Goal: Task Accomplishment & Management: Manage account settings

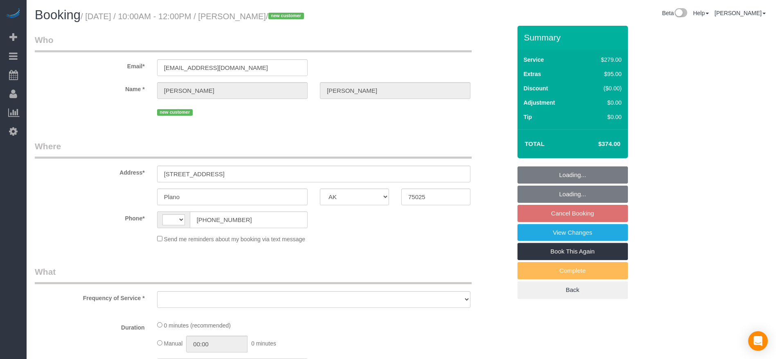
select select "[GEOGRAPHIC_DATA]"
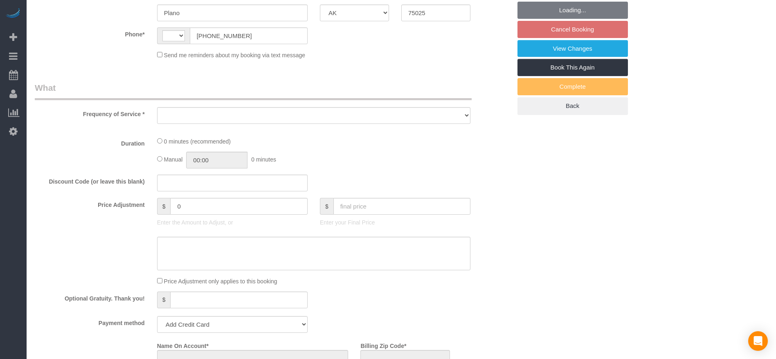
select select "string:[GEOGRAPHIC_DATA]"
select select "object:1273"
select select "string:fspay-9380fe4e-9805-4607-bab2-6790939df159"
select select "3"
select select "spot2"
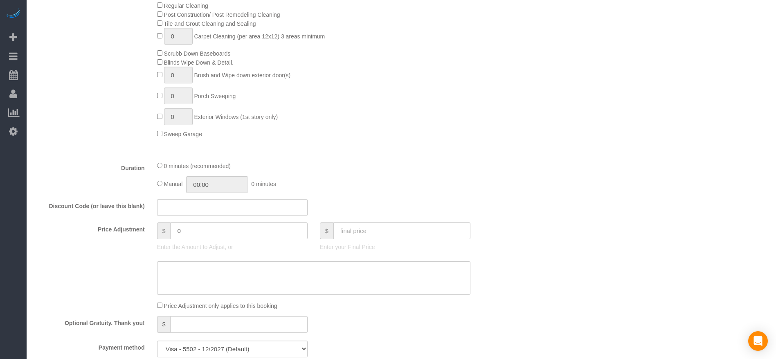
select select "object:1351"
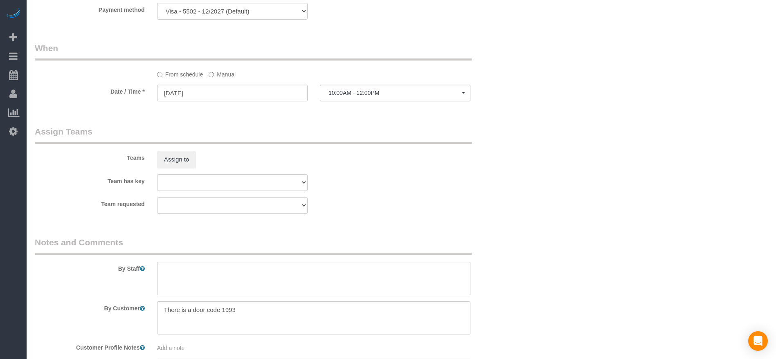
scroll to position [736, 0]
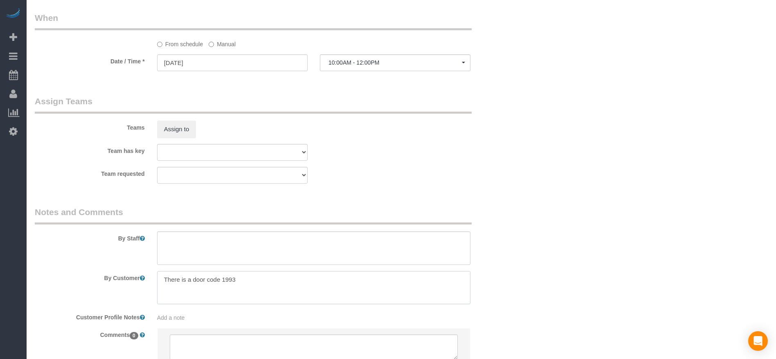
drag, startPoint x: 161, startPoint y: 281, endPoint x: 253, endPoint y: 281, distance: 92.1
click at [253, 281] on textarea at bounding box center [313, 288] width 313 height 34
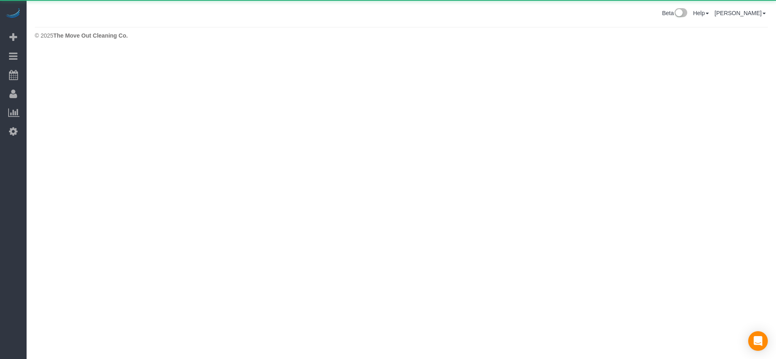
scroll to position [0, 0]
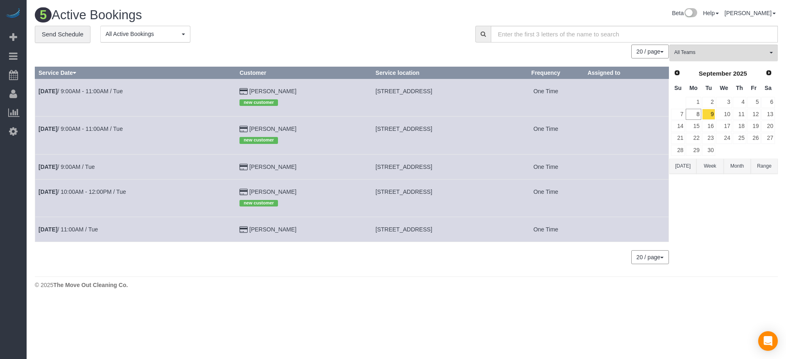
click at [682, 167] on button "[DATE]" at bounding box center [682, 166] width 27 height 15
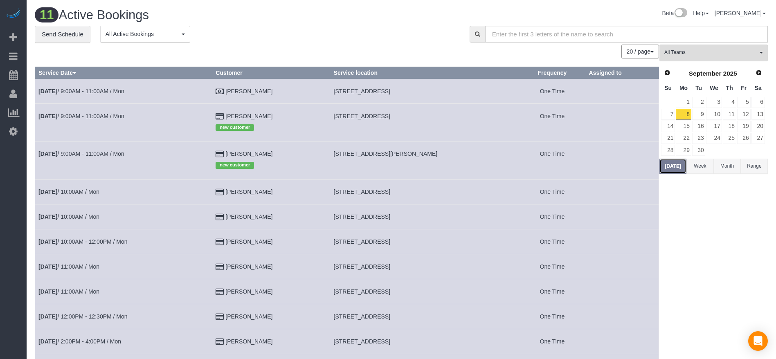
click at [670, 166] on button "[DATE]" at bounding box center [672, 166] width 27 height 15
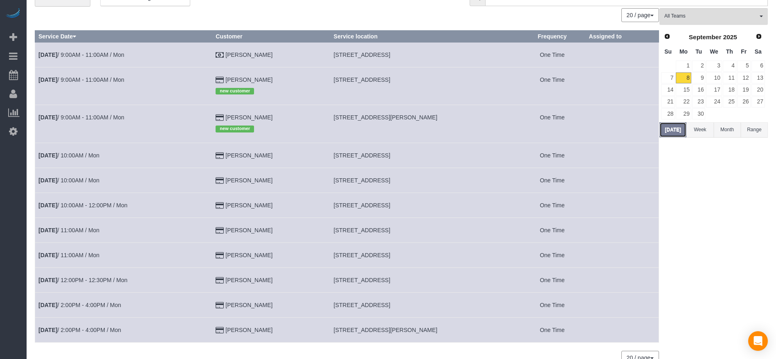
scroll to position [18, 0]
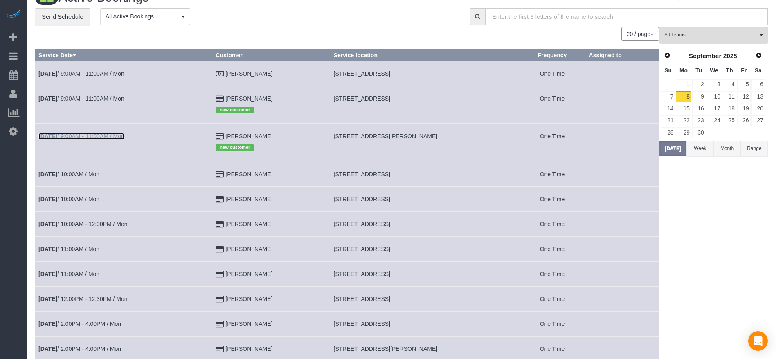
click at [99, 135] on link "[DATE] 9:00AM - 11:00AM / Mon" at bounding box center [81, 136] width 86 height 7
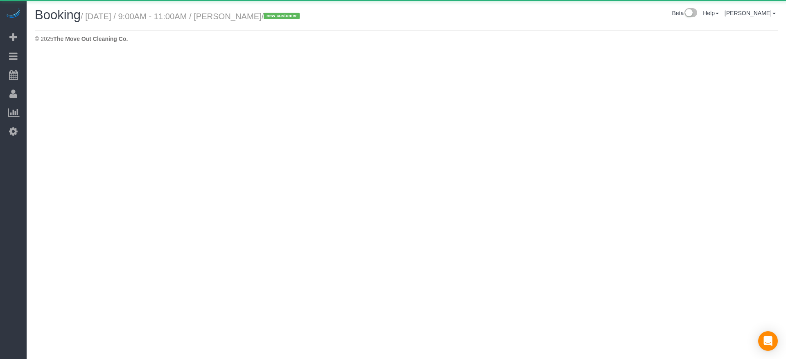
select select "[GEOGRAPHIC_DATA]"
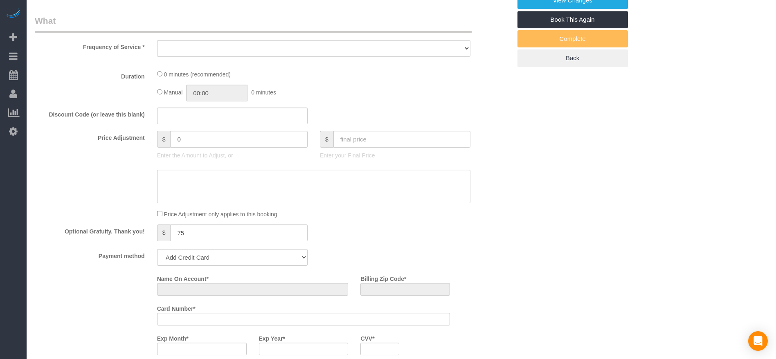
select select "object:2037"
select select "string:fspay-23d82949-8cac-4c59-b0e3-9c870045f307"
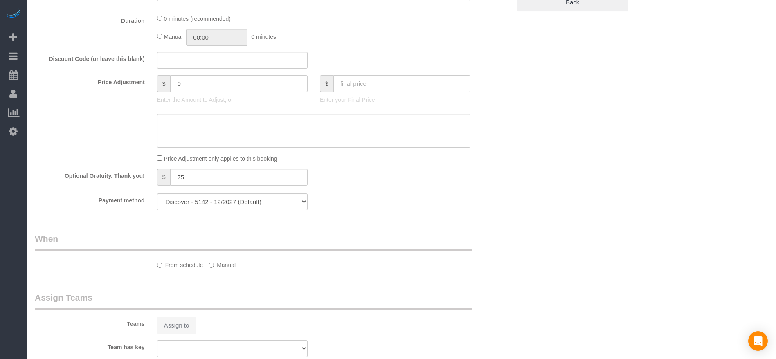
select select "3"
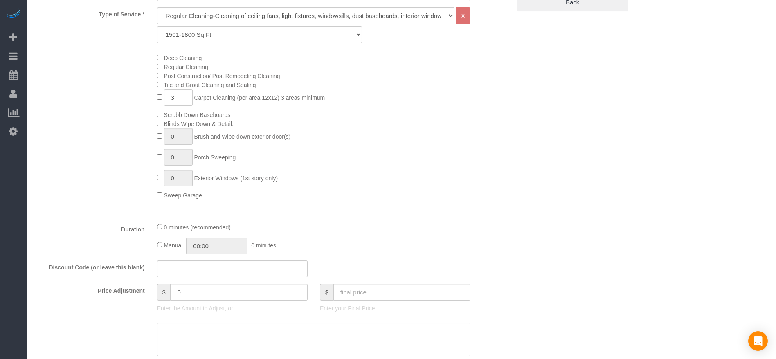
select select "object:2110"
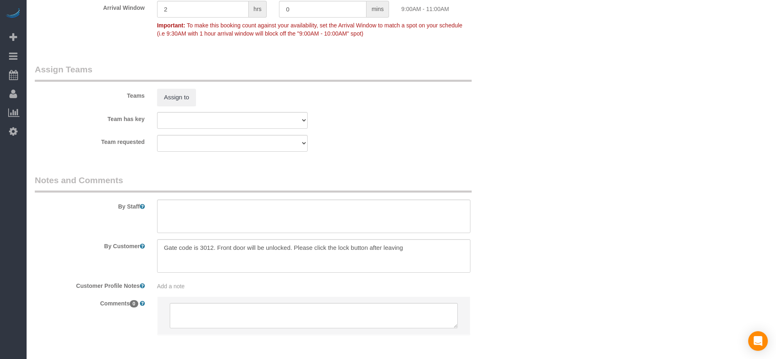
scroll to position [848, 0]
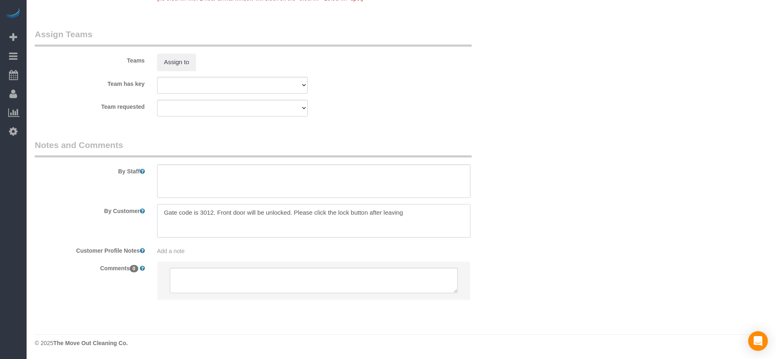
drag, startPoint x: 294, startPoint y: 211, endPoint x: 414, endPoint y: 218, distance: 120.1
click at [422, 219] on textarea at bounding box center [313, 221] width 313 height 34
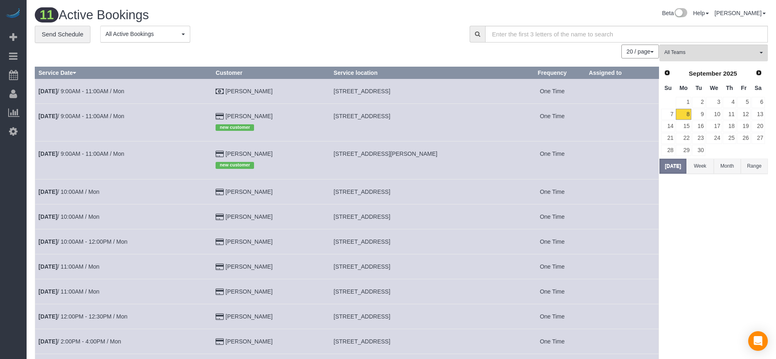
drag, startPoint x: 340, startPoint y: 153, endPoint x: 452, endPoint y: 154, distance: 112.1
click at [452, 154] on td "[STREET_ADDRESS][PERSON_NAME]" at bounding box center [424, 161] width 189 height 38
copy span "[STREET_ADDRESS][PERSON_NAME]"
click at [698, 113] on link "9" at bounding box center [699, 114] width 14 height 11
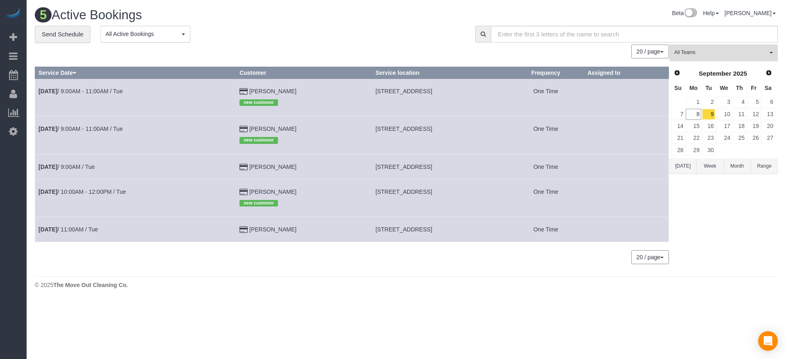
drag, startPoint x: 351, startPoint y: 91, endPoint x: 439, endPoint y: 92, distance: 88.4
click at [439, 92] on td "[STREET_ADDRESS]" at bounding box center [439, 98] width 135 height 38
copy span "[STREET_ADDRESS]"
click at [683, 171] on button "[DATE]" at bounding box center [682, 166] width 27 height 15
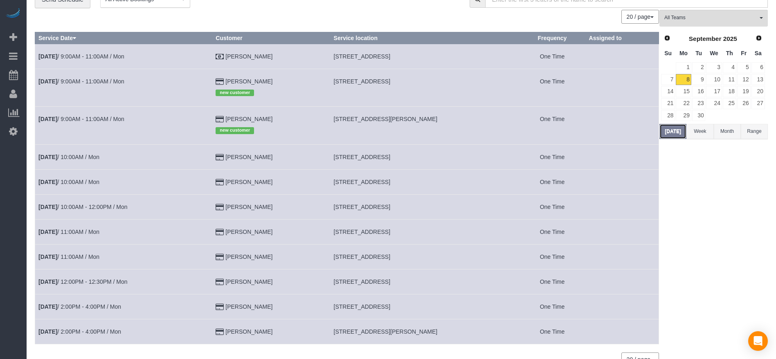
scroll to position [61, 0]
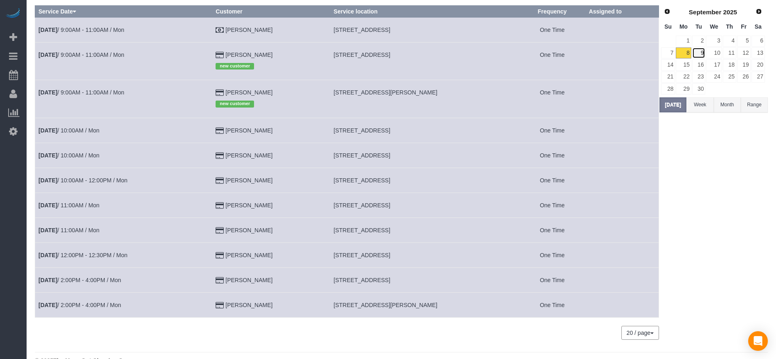
click at [700, 50] on link "9" at bounding box center [699, 52] width 14 height 11
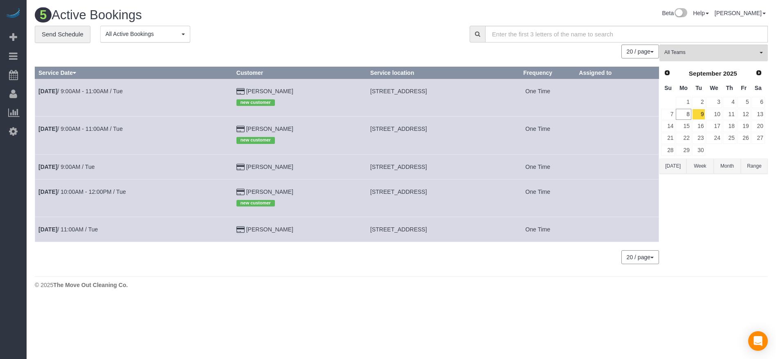
scroll to position [0, 0]
drag, startPoint x: 351, startPoint y: 168, endPoint x: 455, endPoint y: 168, distance: 104.3
click at [468, 168] on td "[STREET_ADDRESS]" at bounding box center [439, 166] width 135 height 25
copy span "[STREET_ADDRESS]"
click at [68, 165] on link "[DATE] 9:00AM / Tue" at bounding box center [66, 167] width 56 height 7
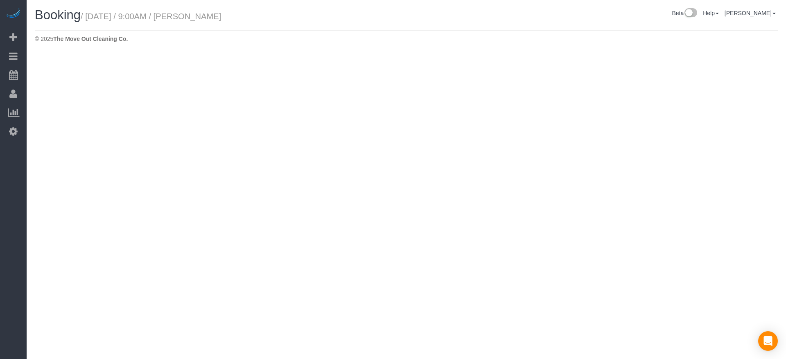
select select "[GEOGRAPHIC_DATA]"
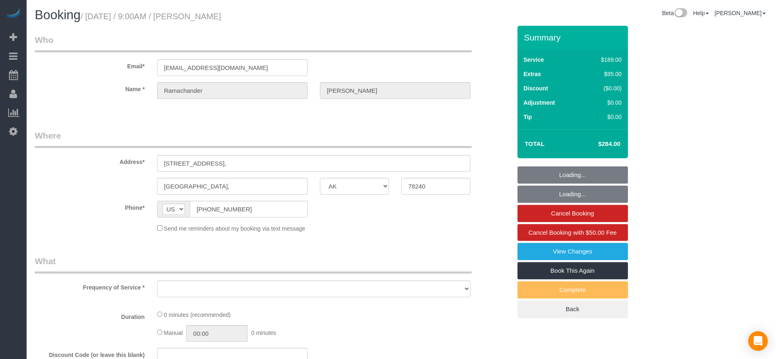
select select "object:2853"
select select "string:fspay-7bce766d-2333-43d6-9520-8b71dcf24fc1"
select select "3"
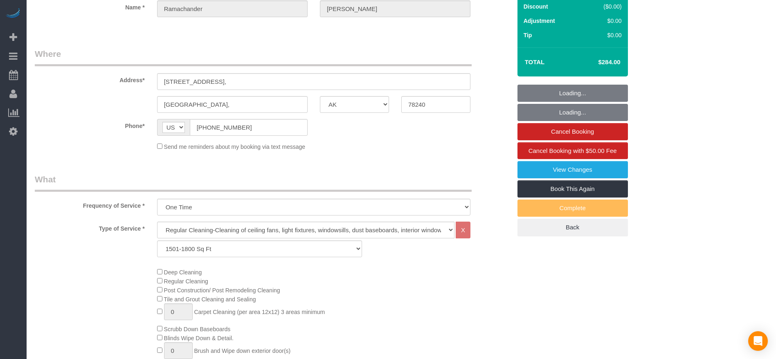
select select "object:2940"
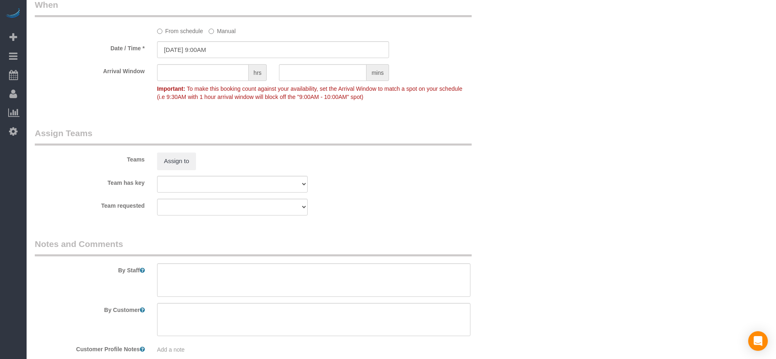
scroll to position [798, 0]
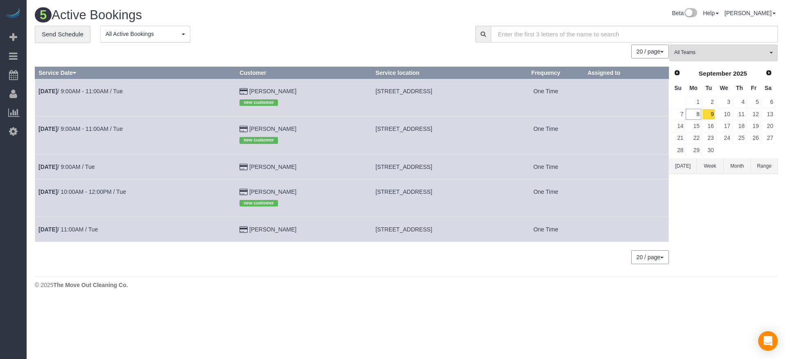
drag, startPoint x: 352, startPoint y: 168, endPoint x: 450, endPoint y: 168, distance: 98.6
click at [470, 175] on td "[STREET_ADDRESS]" at bounding box center [439, 166] width 135 height 25
click at [687, 167] on button "[DATE]" at bounding box center [682, 166] width 27 height 15
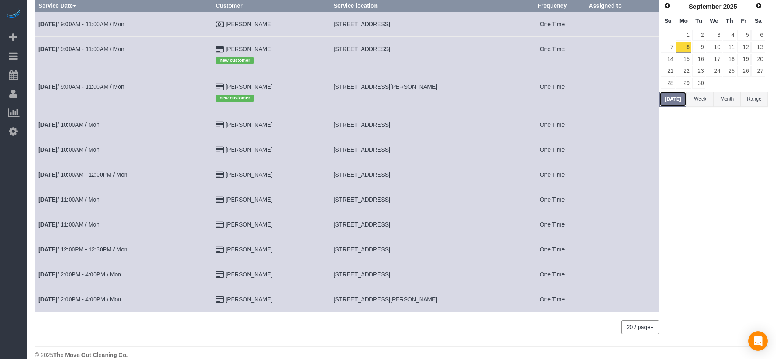
scroll to position [79, 0]
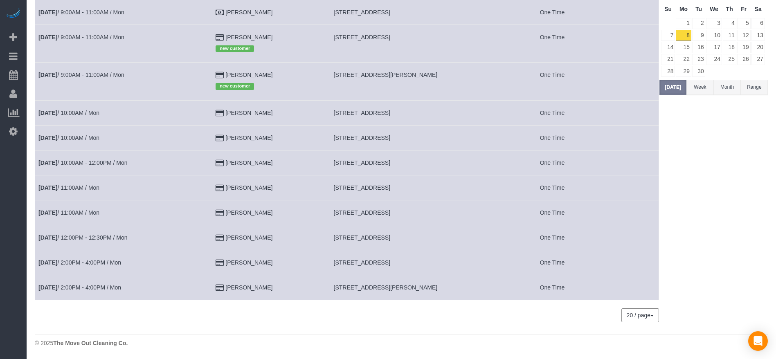
drag, startPoint x: 341, startPoint y: 289, endPoint x: 444, endPoint y: 295, distance: 103.3
click at [444, 295] on td "[STREET_ADDRESS][PERSON_NAME]" at bounding box center [424, 287] width 189 height 25
copy span "[STREET_ADDRESS][PERSON_NAME]"
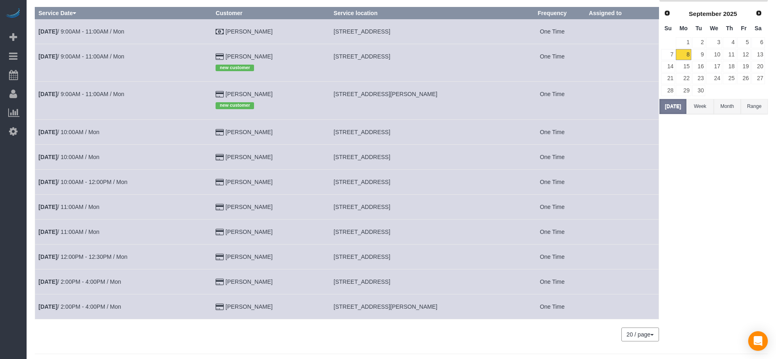
scroll to position [61, 0]
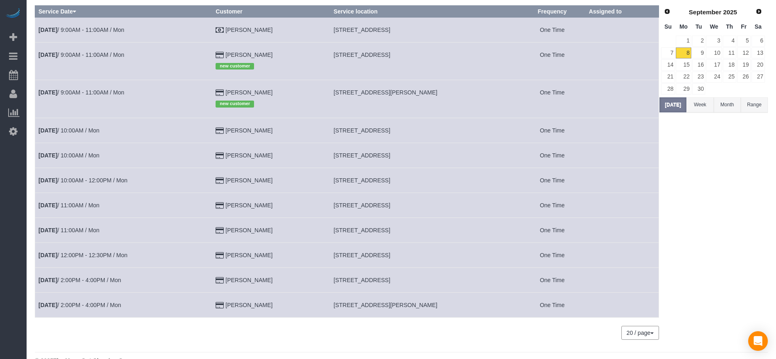
drag, startPoint x: 338, startPoint y: 230, endPoint x: 463, endPoint y: 235, distance: 124.9
click at [463, 235] on td "[STREET_ADDRESS]" at bounding box center [424, 230] width 189 height 25
copy span "[STREET_ADDRESS]"
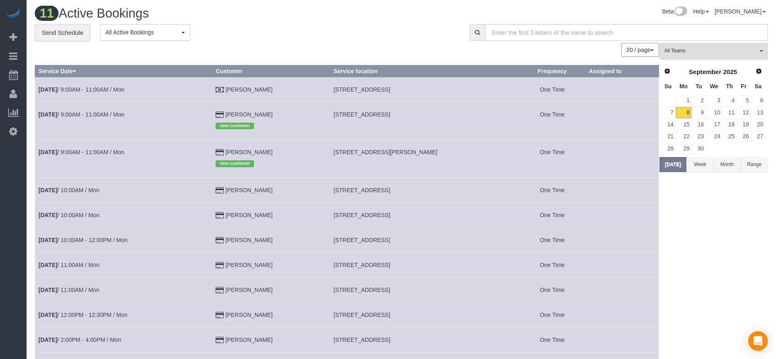
scroll to position [0, 0]
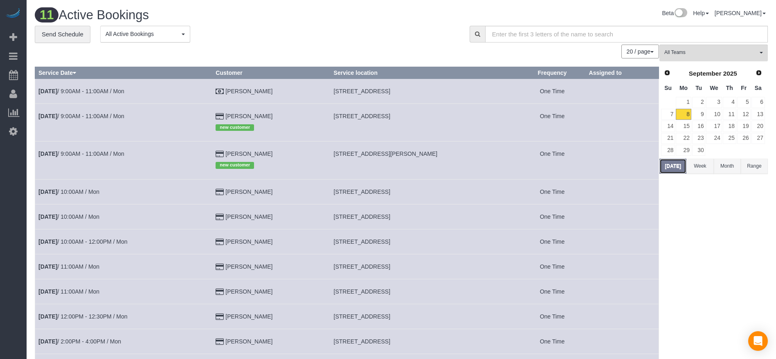
click at [680, 167] on button "[DATE]" at bounding box center [672, 166] width 27 height 15
click at [101, 152] on link "[DATE] 9:00AM - 11:00AM / Mon" at bounding box center [81, 154] width 86 height 7
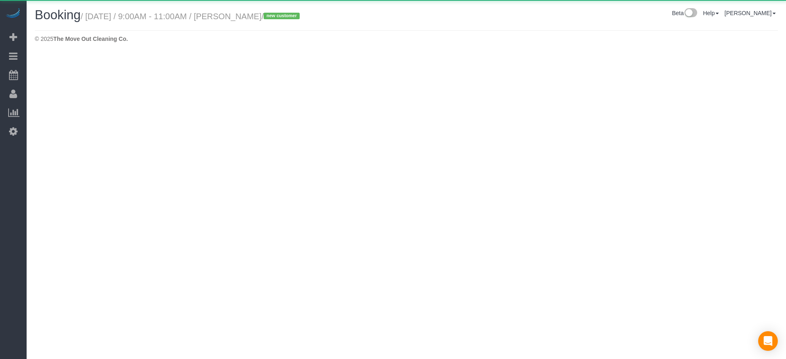
select select "[GEOGRAPHIC_DATA]"
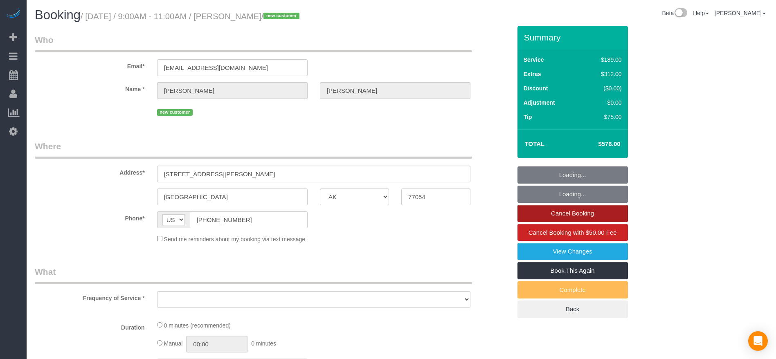
select select "object:3623"
select select "string:fspay-23d82949-8cac-4c59-b0e3-9c870045f307"
select select "object:3710"
select select "3"
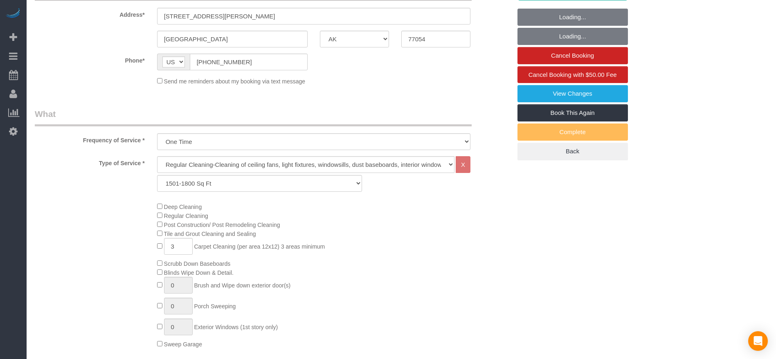
scroll to position [245, 0]
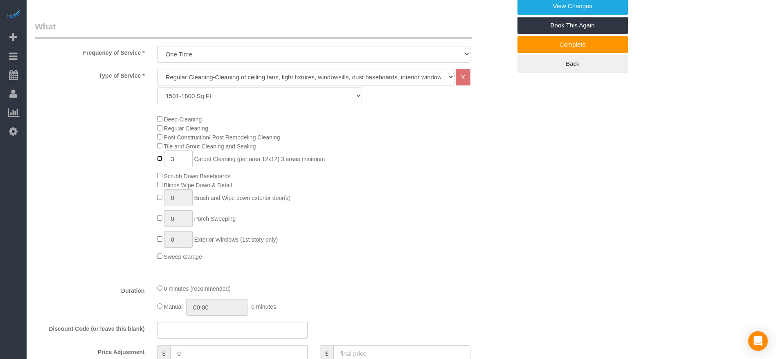
type input "0"
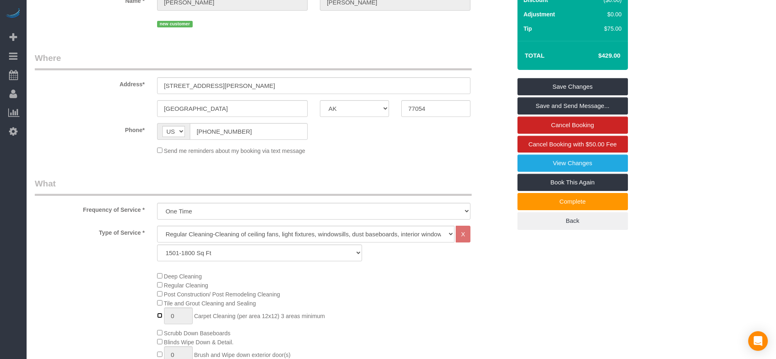
scroll to position [0, 0]
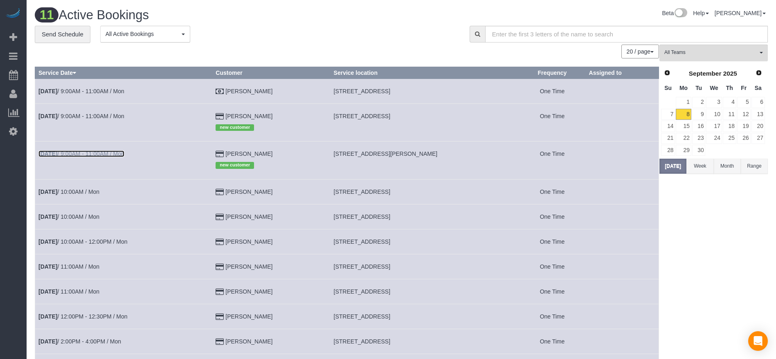
click at [78, 155] on link "[DATE] 9:00AM - 11:00AM / Mon" at bounding box center [81, 154] width 86 height 7
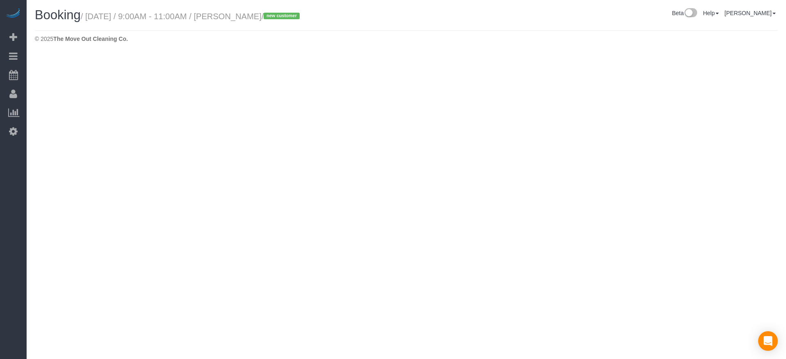
select select "[GEOGRAPHIC_DATA]"
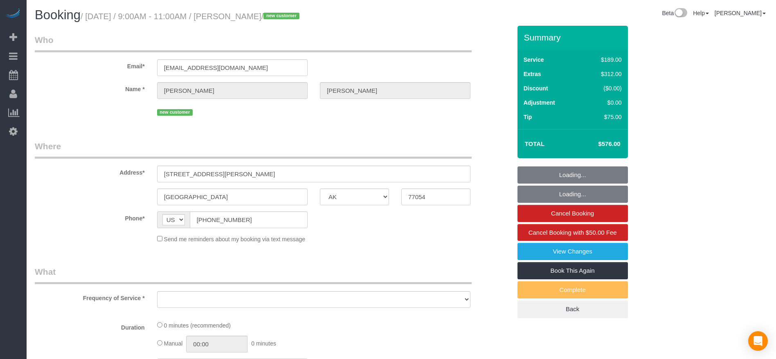
select select "object:4224"
select select "string:fspay-23d82949-8cac-4c59-b0e3-9c870045f307"
select select "3"
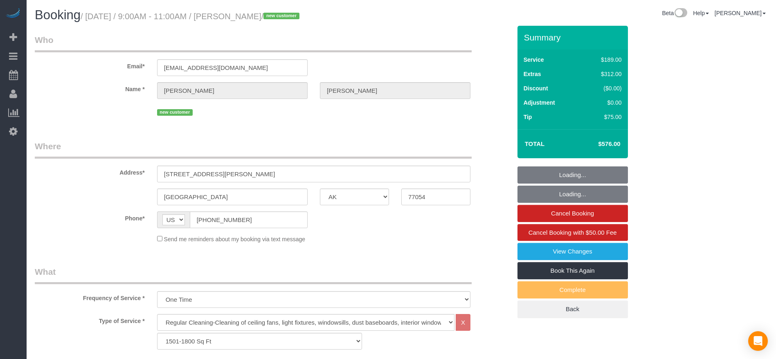
select select "object:4311"
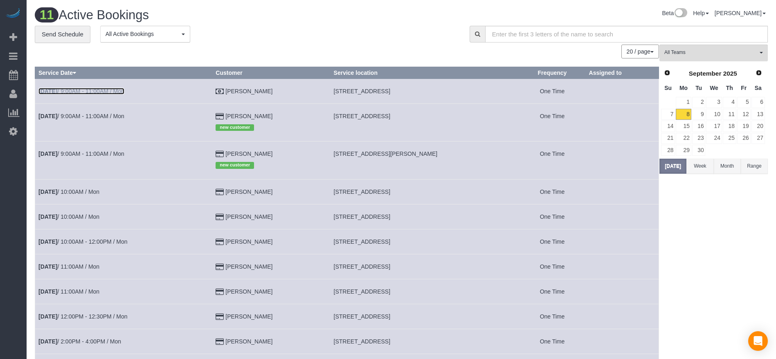
click at [90, 92] on link "[DATE] 9:00AM - 11:00AM / Mon" at bounding box center [81, 91] width 86 height 7
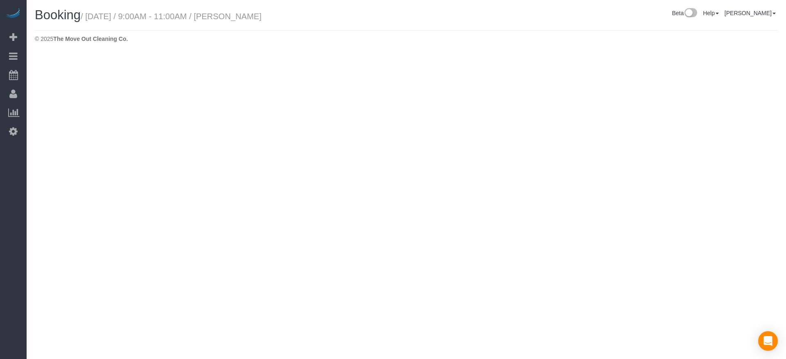
select select "[GEOGRAPHIC_DATA]"
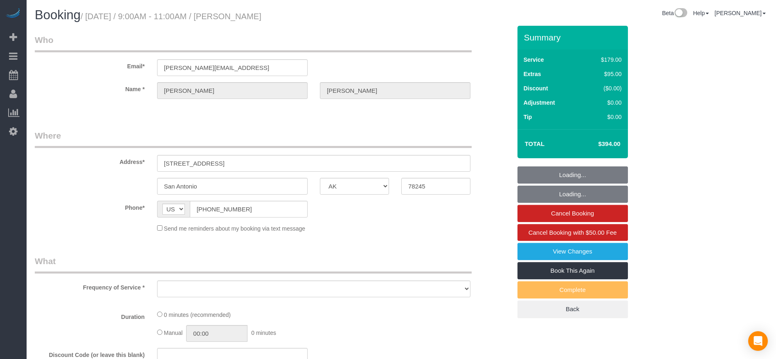
select select "object:4801"
select select "3"
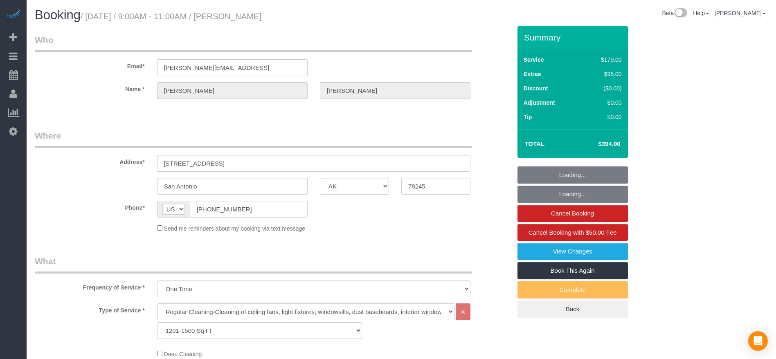
select select "object:4888"
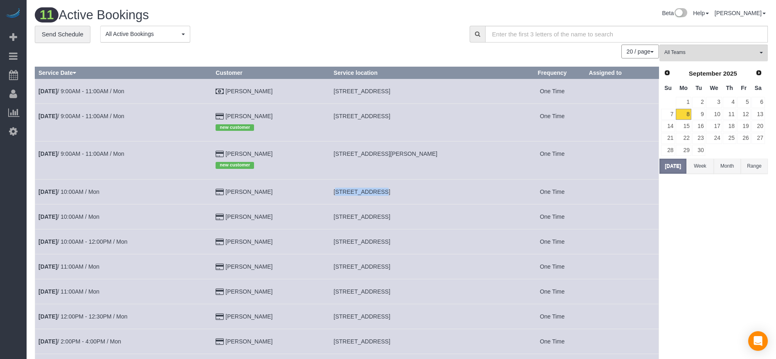
drag, startPoint x: 342, startPoint y: 193, endPoint x: 384, endPoint y: 192, distance: 42.2
click at [384, 192] on span "[STREET_ADDRESS]" at bounding box center [362, 192] width 56 height 7
copy span "5763 [GEOGRAPHIC_DATA]"
click at [90, 189] on link "[DATE] 10:00AM / Mon" at bounding box center [68, 192] width 61 height 7
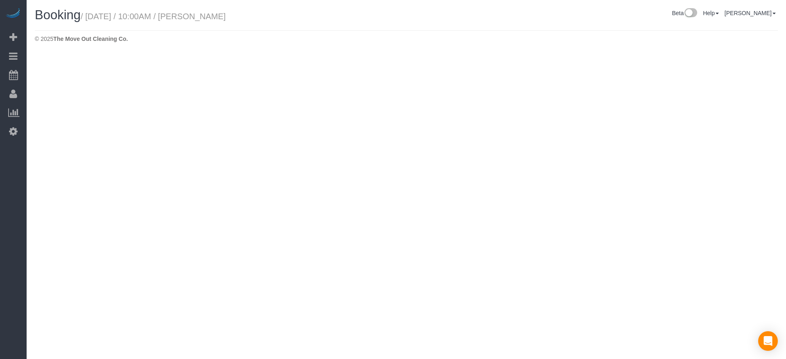
select select "[GEOGRAPHIC_DATA]"
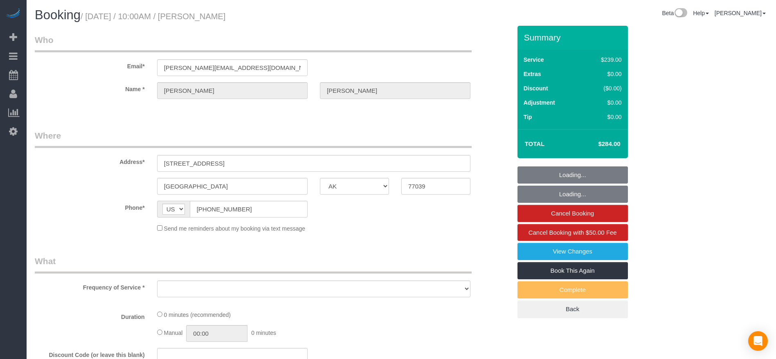
select select "object:5392"
select select "string:fspay-5f9d37c2-99f9-42c9-a91e-ba06f310703a"
select select "object:5454"
select select "3"
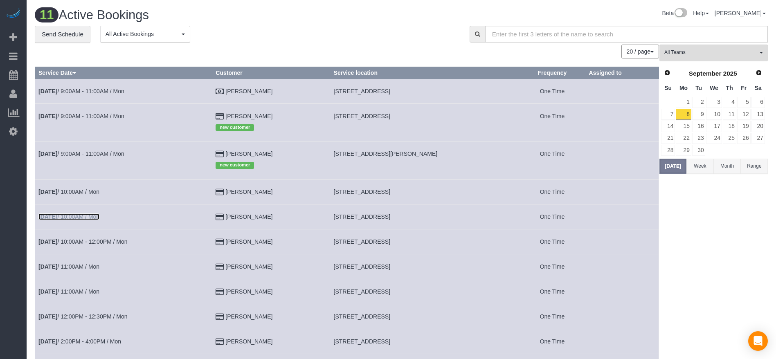
click at [86, 217] on link "[DATE] 10:00AM / Mon" at bounding box center [68, 217] width 61 height 7
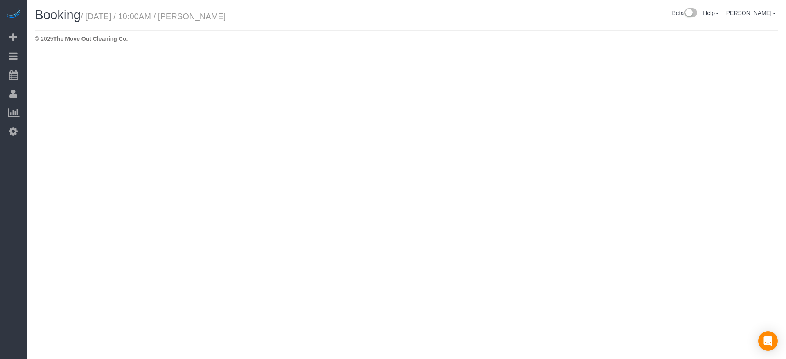
select select "[GEOGRAPHIC_DATA]"
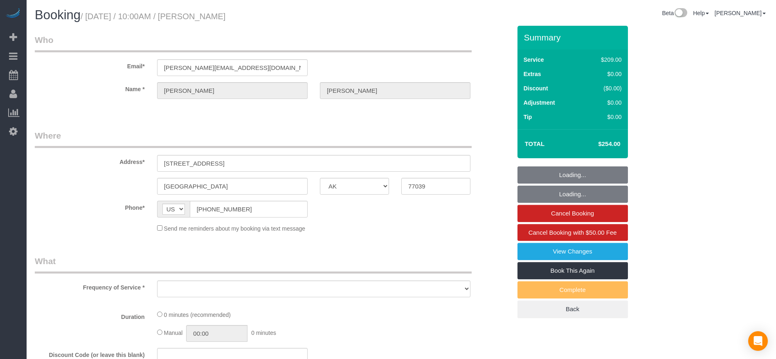
select select "object:6070"
select select "string:fspay-5f9d37c2-99f9-42c9-a91e-ba06f310703a"
select select "3"
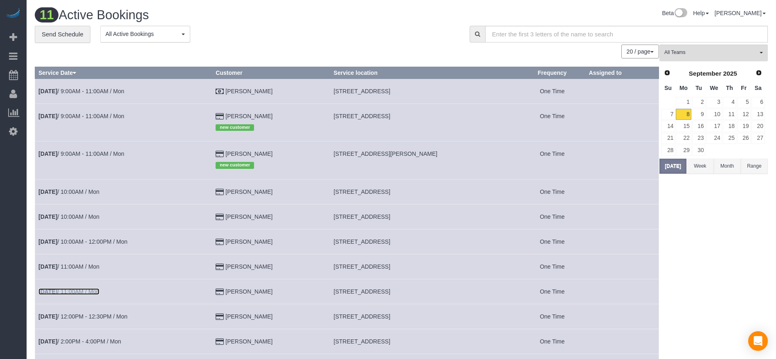
click at [85, 290] on link "[DATE] 11:00AM / Mon" at bounding box center [68, 291] width 61 height 7
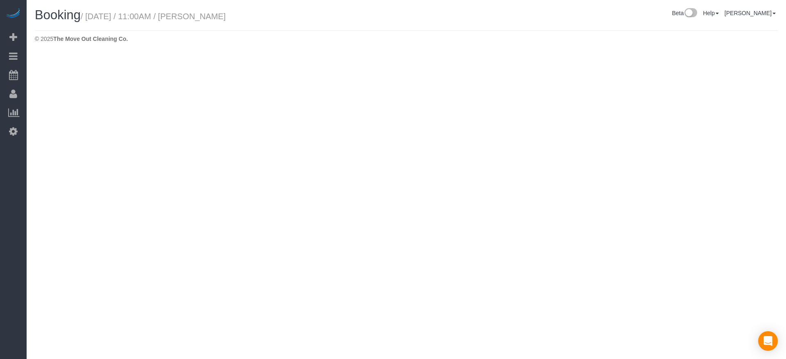
select select "[GEOGRAPHIC_DATA]"
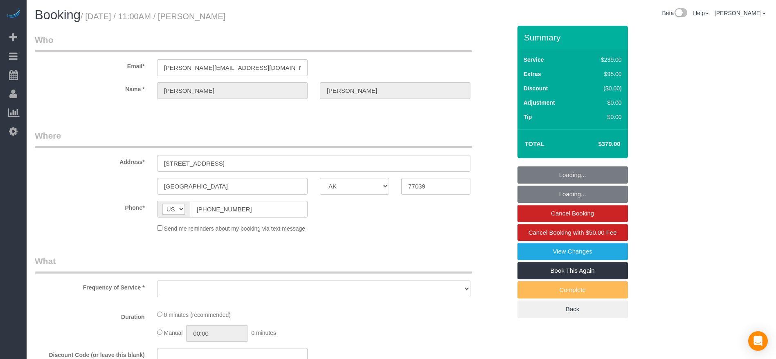
select select "string:fspay-5f9d37c2-99f9-42c9-a91e-ba06f310703a"
select select "3"
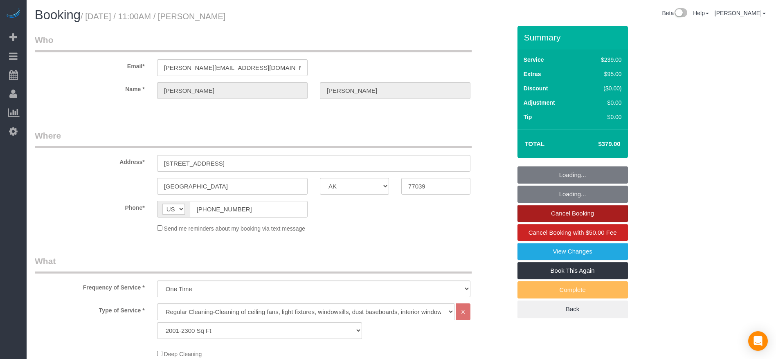
select select "object:6661"
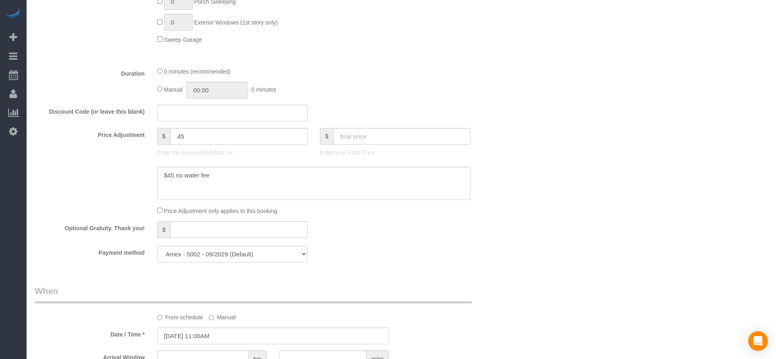
scroll to position [491, 0]
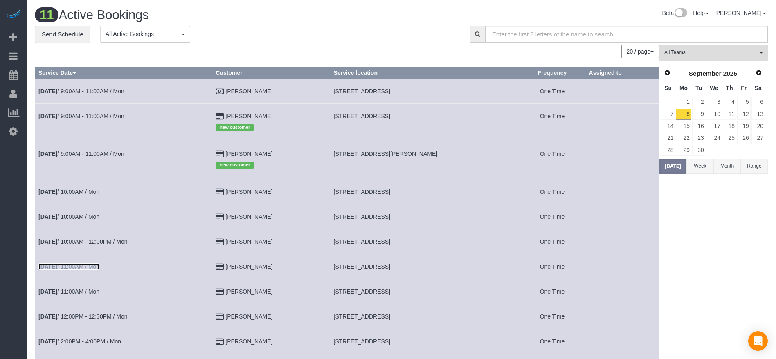
click at [78, 266] on link "[DATE] 11:00AM / Mon" at bounding box center [68, 266] width 61 height 7
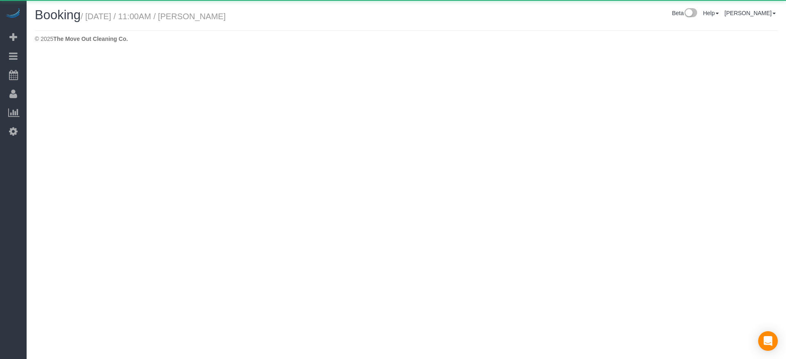
select select "[GEOGRAPHIC_DATA]"
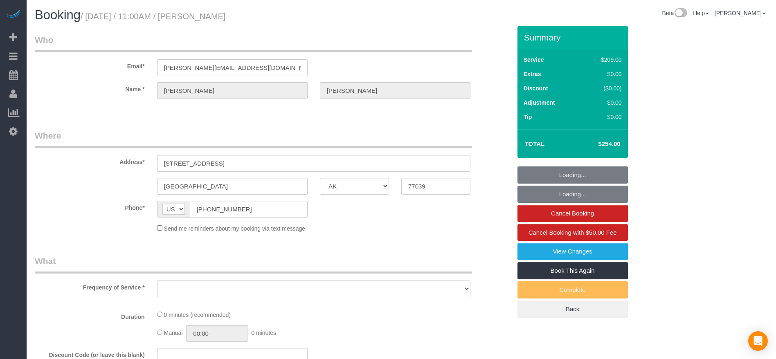
select select "object:7165"
select select "string:fspay-5f9d37c2-99f9-42c9-a91e-ba06f310703a"
select select "object:7252"
select select "3"
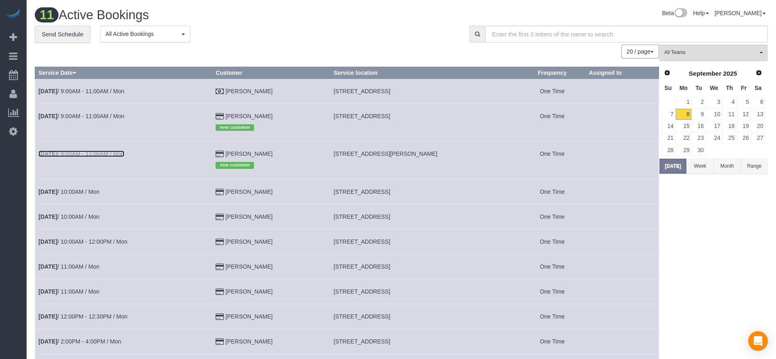
click at [106, 154] on link "[DATE] 9:00AM - 11:00AM / Mon" at bounding box center [81, 154] width 86 height 7
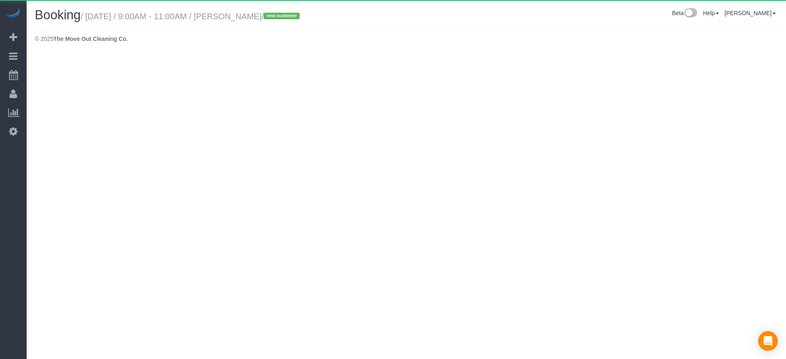
select select "[GEOGRAPHIC_DATA]"
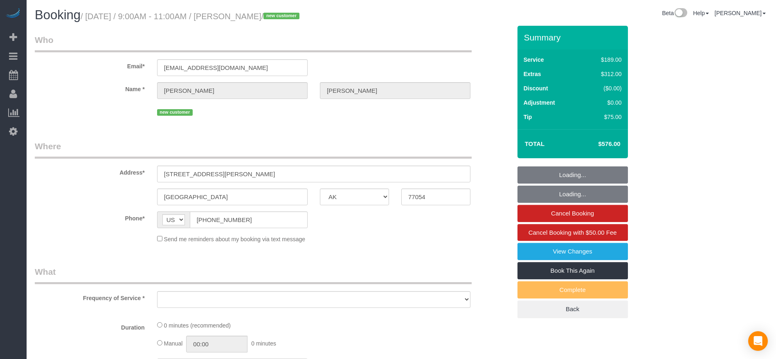
select select "object:7765"
select select "string:fspay-23d82949-8cac-4c59-b0e3-9c870045f307"
select select "3"
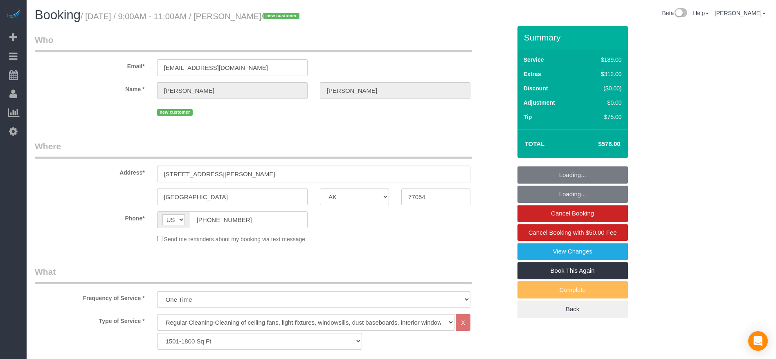
select select "object:7852"
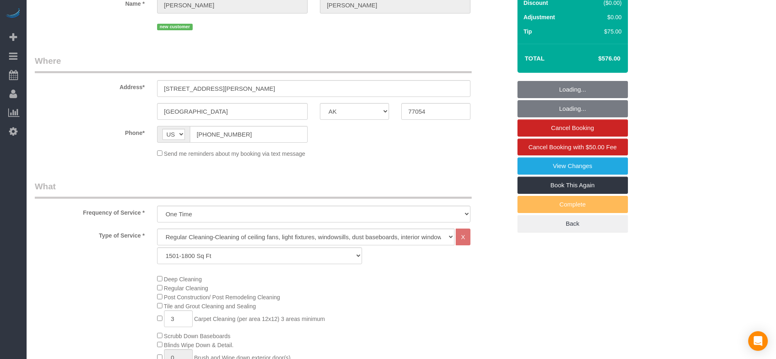
scroll to position [123, 0]
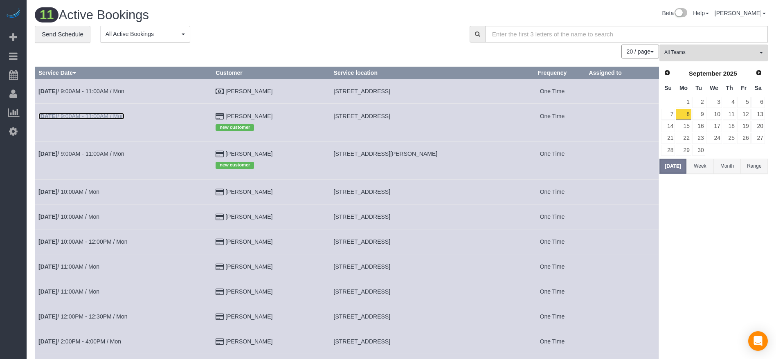
click at [104, 114] on link "[DATE] 9:00AM - 11:00AM / Mon" at bounding box center [81, 116] width 86 height 7
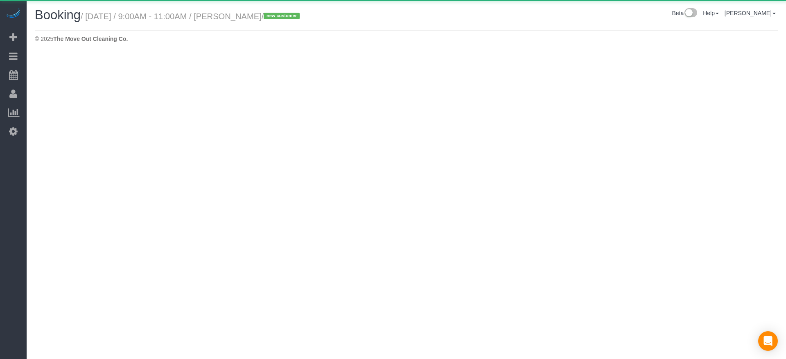
select select "[GEOGRAPHIC_DATA]"
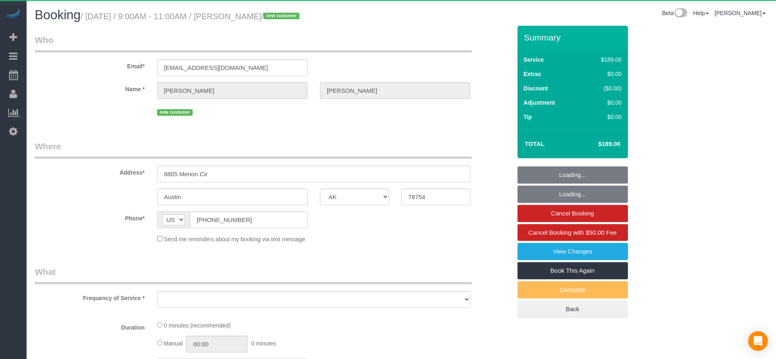
select select "object:8365"
select select "string:fspay-1584b672-7799-4da0-ab4b-99fc13385431"
select select "3"
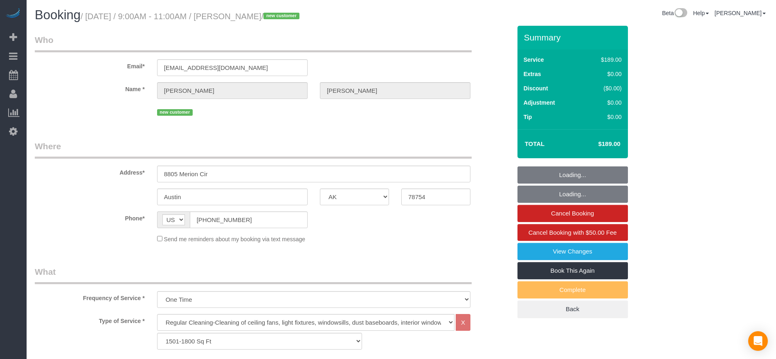
select select "object:8452"
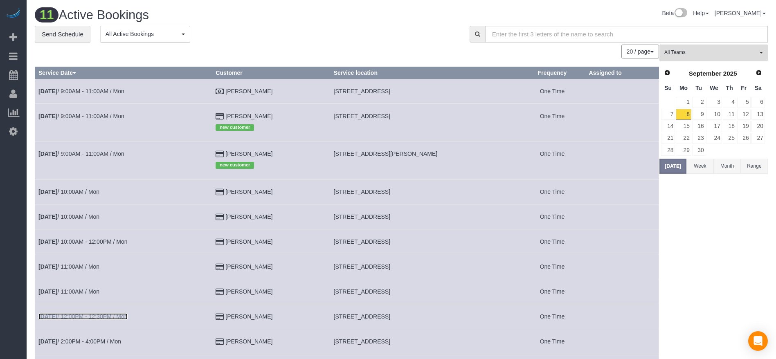
click at [121, 317] on link "[DATE] 12:00PM - 12:30PM / Mon" at bounding box center [82, 316] width 89 height 7
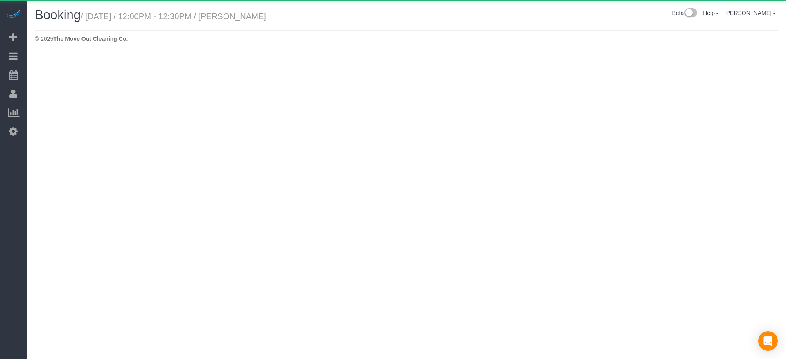
select select "[GEOGRAPHIC_DATA]"
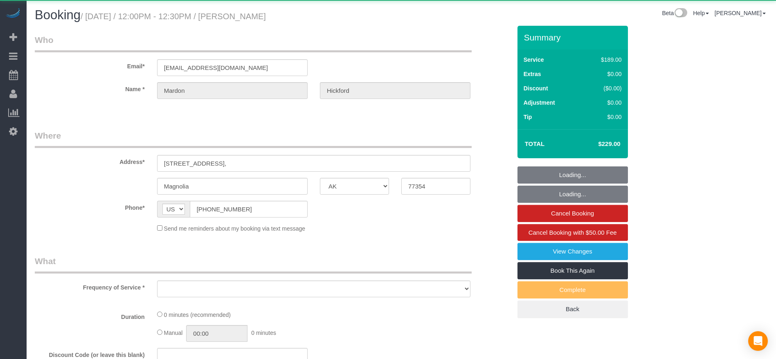
select select "object:8956"
select select "string:fspay-a36de278-56a6-44a3-9bf0-fdeaa15501da"
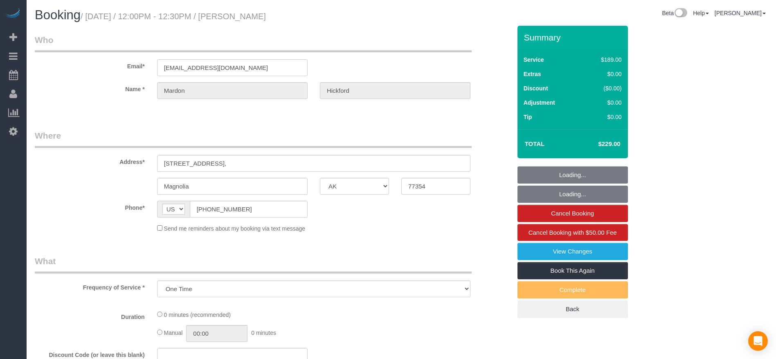
select select "object:9043"
select select "3"
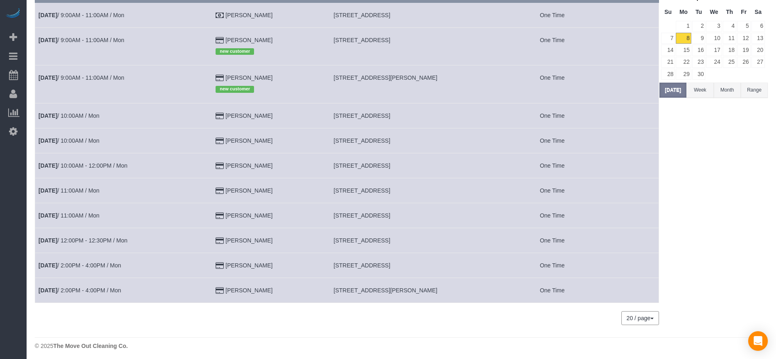
scroll to position [79, 0]
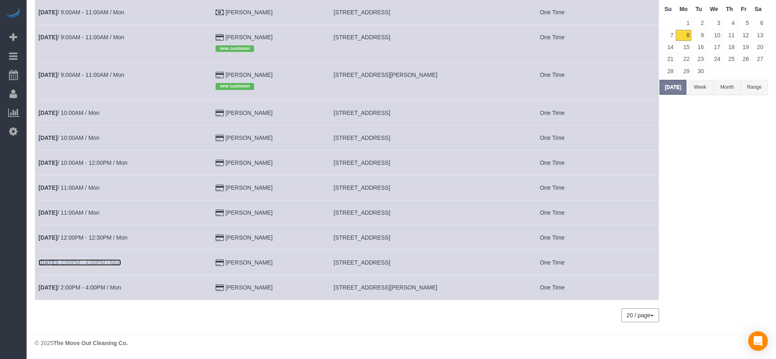
click at [86, 263] on link "[DATE] 2:00PM - 4:00PM / Mon" at bounding box center [79, 262] width 83 height 7
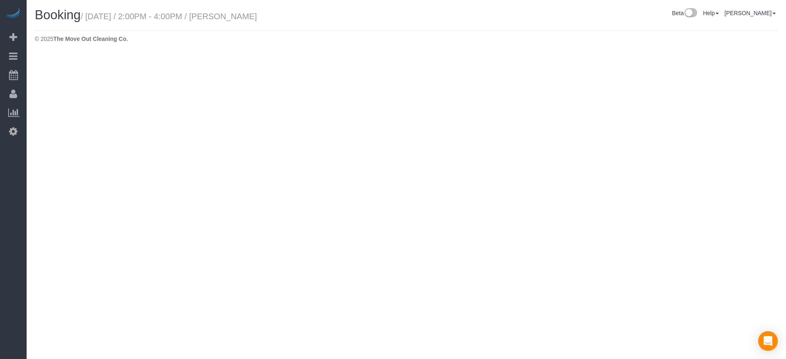
select select "[GEOGRAPHIC_DATA]"
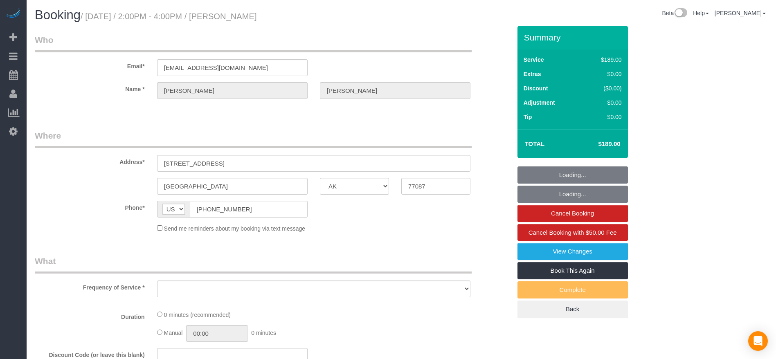
select select "object:9547"
select select "string:fspay-49884d95-24c2-4a4a-b421-dc26d8d5b35b"
select select "3"
select select "spot238"
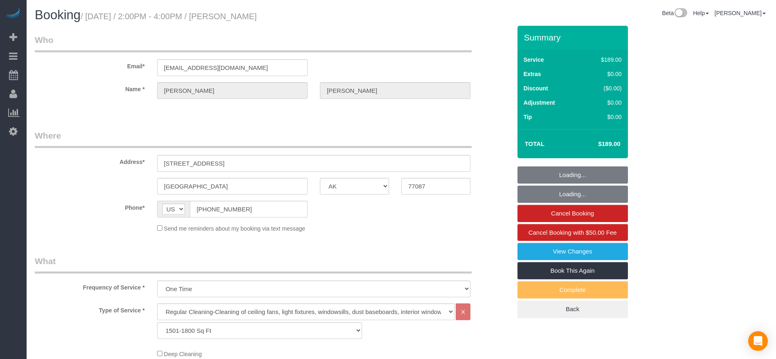
select select "object:9625"
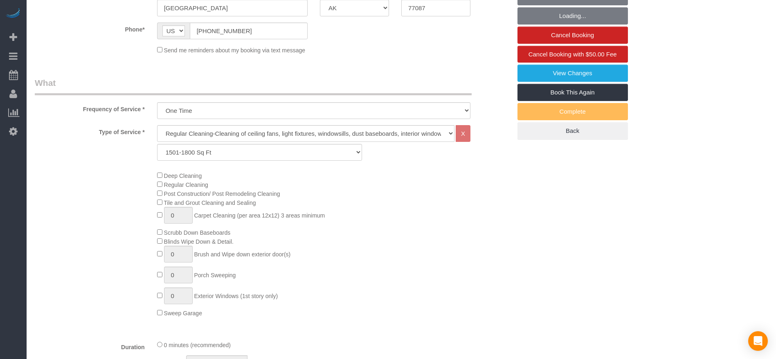
scroll to position [184, 0]
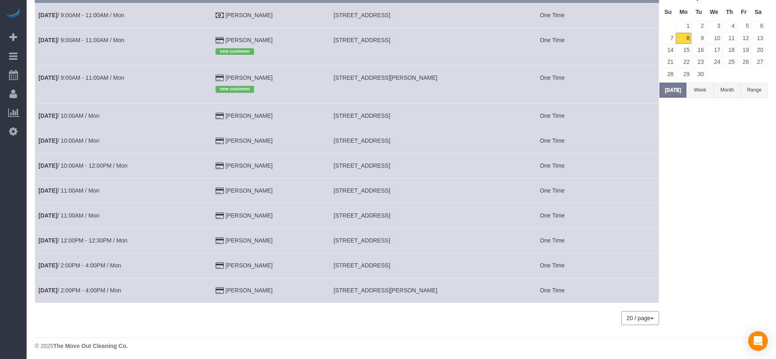
scroll to position [79, 0]
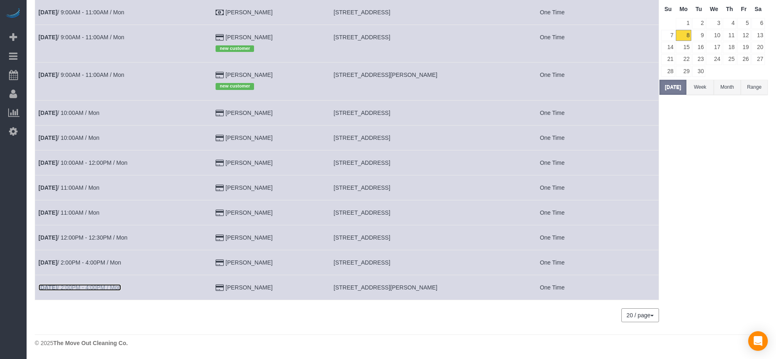
click at [65, 287] on link "[DATE] 2:00PM - 4:00PM / Mon" at bounding box center [79, 287] width 83 height 7
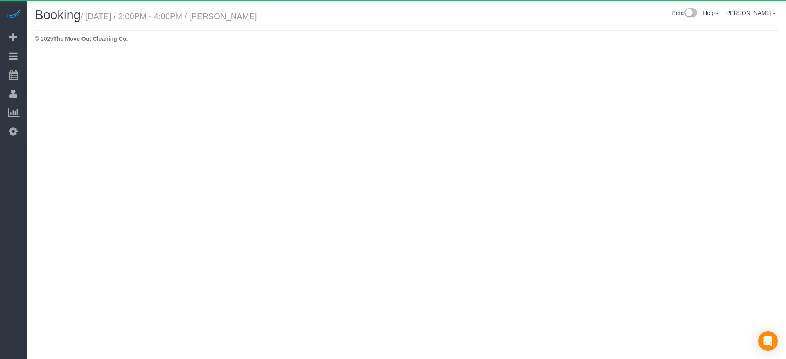
select select "[GEOGRAPHIC_DATA]"
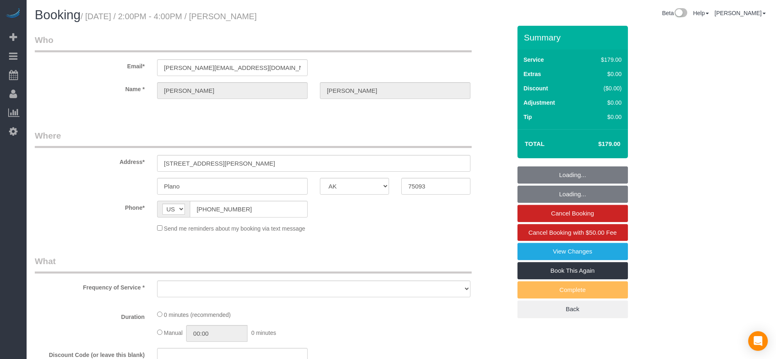
select select "object:10137"
select select "string:fspay-083e486b-4530-4aa5-9a6e-8a51029d965a"
select select "object:10210"
select select "3"
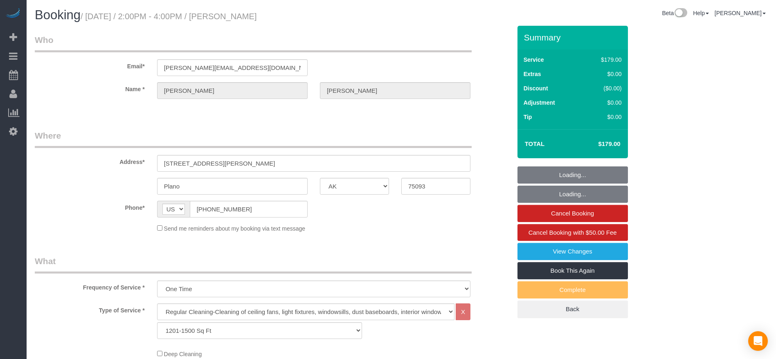
select select "spot255"
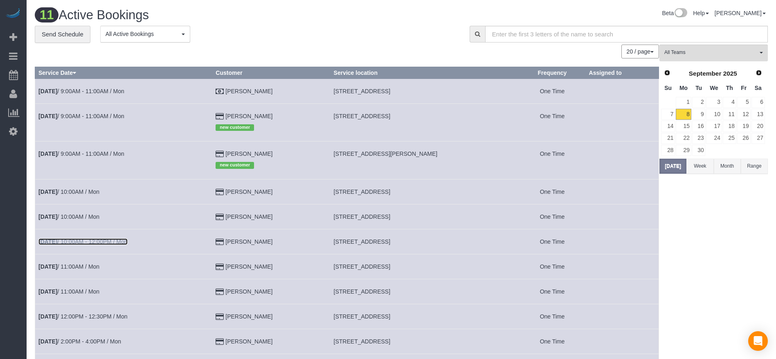
click at [115, 239] on link "[DATE] 10:00AM - 12:00PM / Mon" at bounding box center [82, 242] width 89 height 7
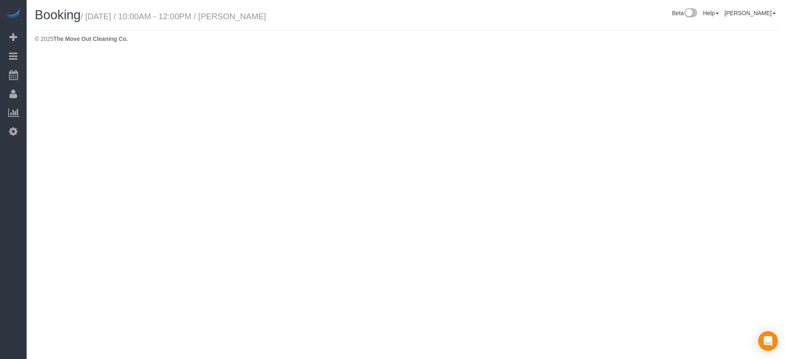
select select "[GEOGRAPHIC_DATA]"
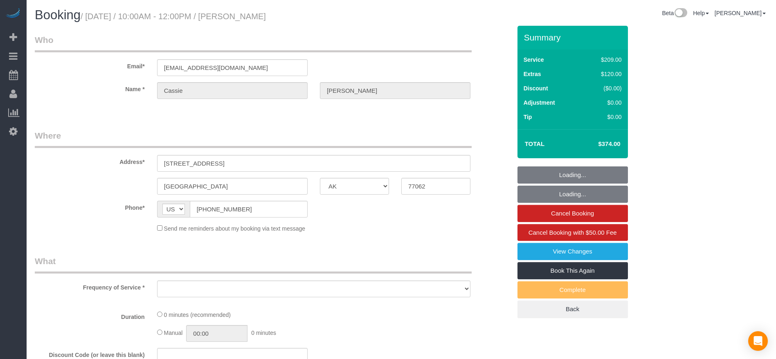
select select "object:10724"
select select "string:fspay-df745312-fdea-4945-bfc3-d63092745537"
select select "3"
select select "spot272"
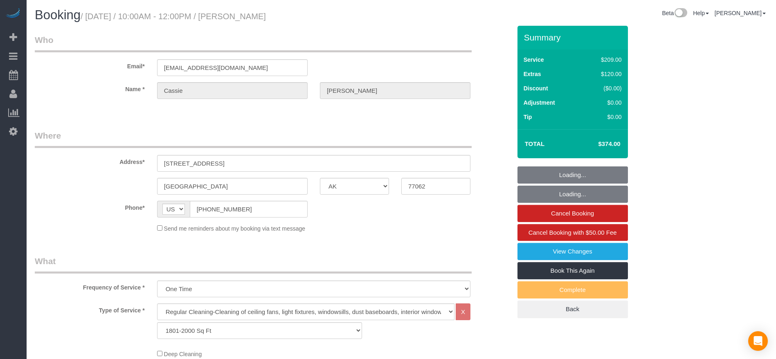
select select "object:10794"
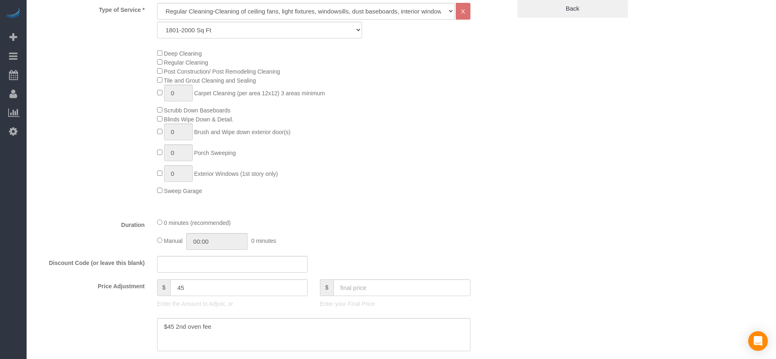
scroll to position [307, 0]
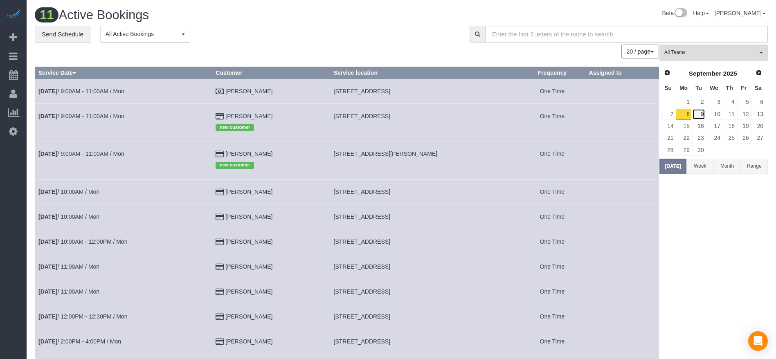
click at [702, 115] on link "9" at bounding box center [699, 114] width 14 height 11
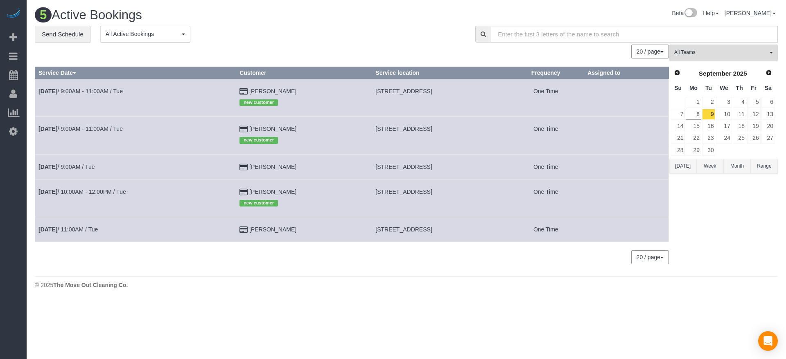
drag, startPoint x: 349, startPoint y: 90, endPoint x: 395, endPoint y: 89, distance: 45.8
click at [395, 89] on td "[STREET_ADDRESS]" at bounding box center [439, 98] width 135 height 38
copy span "[STREET_ADDRESS],"
drag, startPoint x: 350, startPoint y: 130, endPoint x: 406, endPoint y: 130, distance: 55.6
click at [406, 130] on td "[STREET_ADDRESS]" at bounding box center [439, 136] width 135 height 38
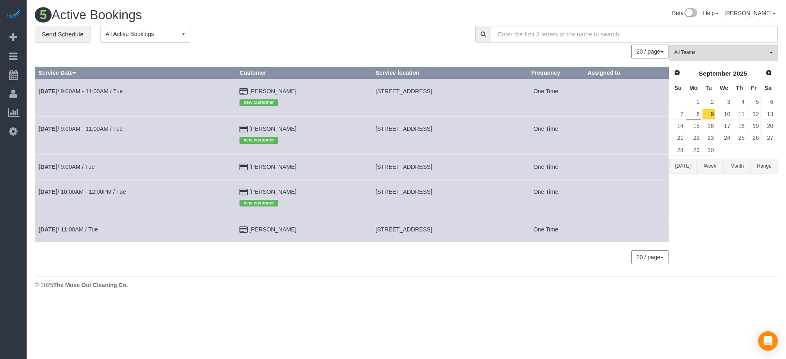
copy span "[STREET_ADDRESS],"
drag, startPoint x: 350, startPoint y: 169, endPoint x: 402, endPoint y: 169, distance: 52.0
click at [402, 169] on td "[STREET_ADDRESS]" at bounding box center [439, 166] width 135 height 25
copy span "[STREET_ADDRESS],,"
drag, startPoint x: 349, startPoint y: 193, endPoint x: 395, endPoint y: 194, distance: 46.7
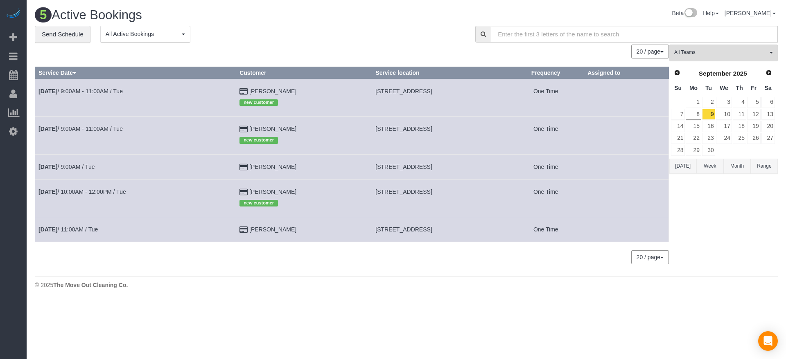
click at [395, 194] on td "[STREET_ADDRESS]" at bounding box center [439, 198] width 135 height 38
copy span "[STREET_ADDRESS]"
drag, startPoint x: 351, startPoint y: 230, endPoint x: 409, endPoint y: 233, distance: 58.6
click at [417, 230] on td "[STREET_ADDRESS]" at bounding box center [439, 229] width 135 height 25
drag, startPoint x: 407, startPoint y: 233, endPoint x: 375, endPoint y: 230, distance: 32.1
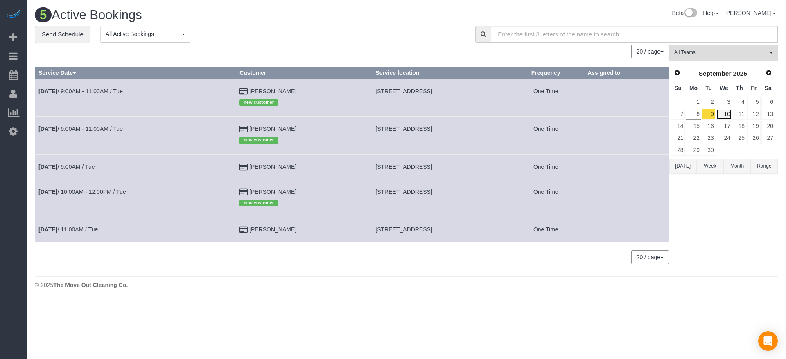
click at [726, 116] on link "10" at bounding box center [724, 114] width 16 height 11
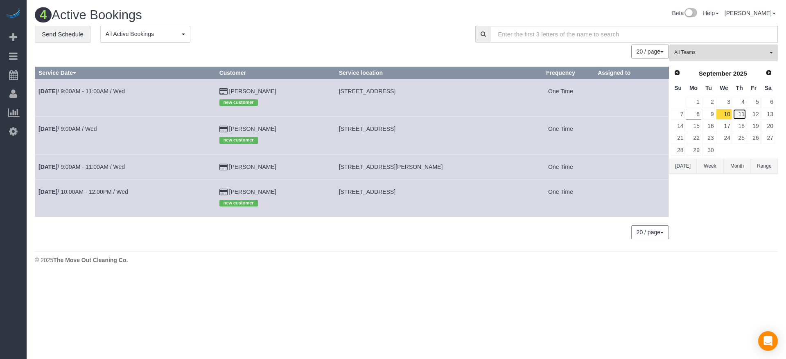
click at [742, 115] on link "11" at bounding box center [739, 114] width 14 height 11
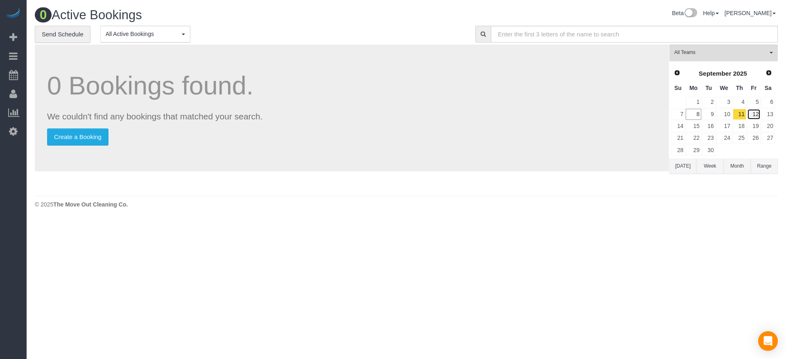
click at [756, 114] on link "12" at bounding box center [754, 114] width 14 height 11
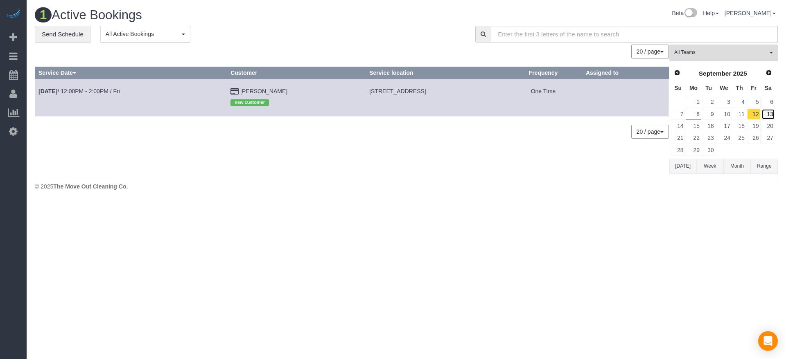
click at [770, 115] on link "13" at bounding box center [768, 114] width 14 height 11
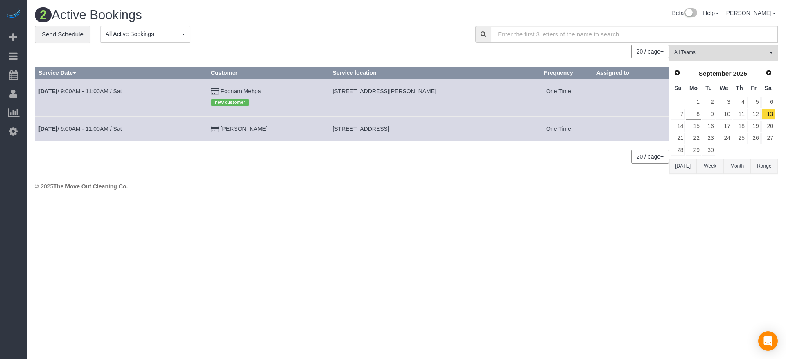
click at [680, 169] on button "[DATE]" at bounding box center [682, 166] width 27 height 15
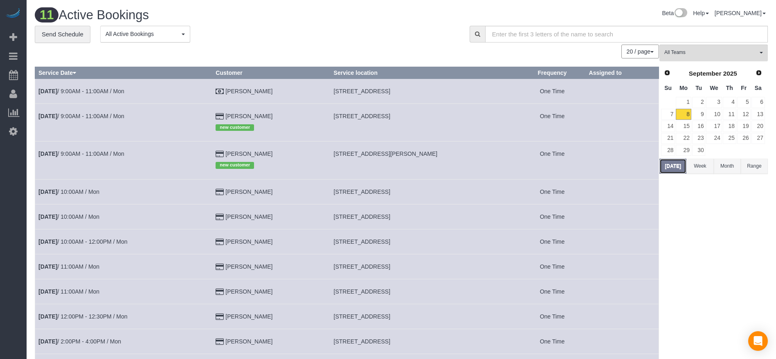
click at [676, 167] on button "[DATE]" at bounding box center [672, 166] width 27 height 15
click at [724, 166] on button "Month" at bounding box center [727, 166] width 27 height 15
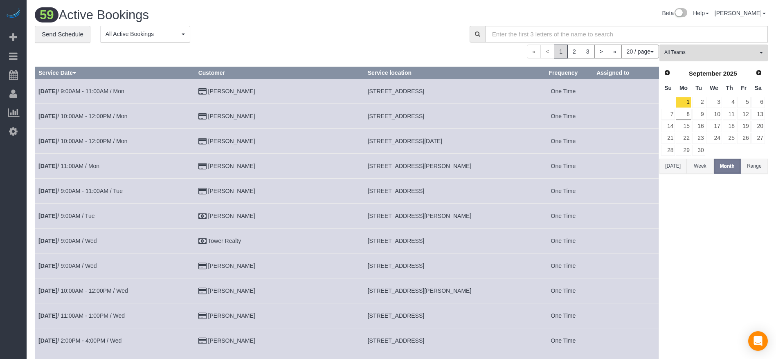
click at [674, 169] on button "[DATE]" at bounding box center [672, 166] width 27 height 15
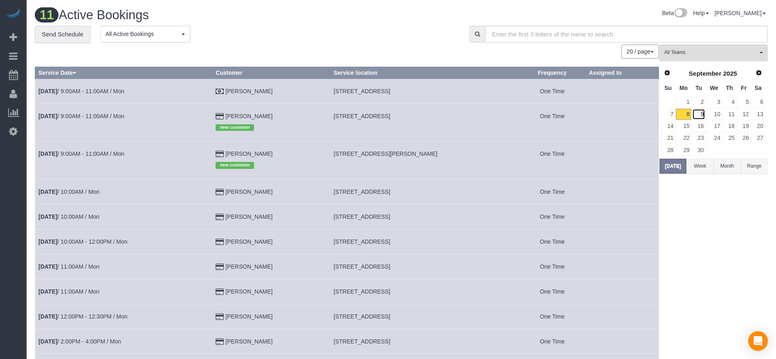
click at [702, 114] on link "9" at bounding box center [699, 114] width 14 height 11
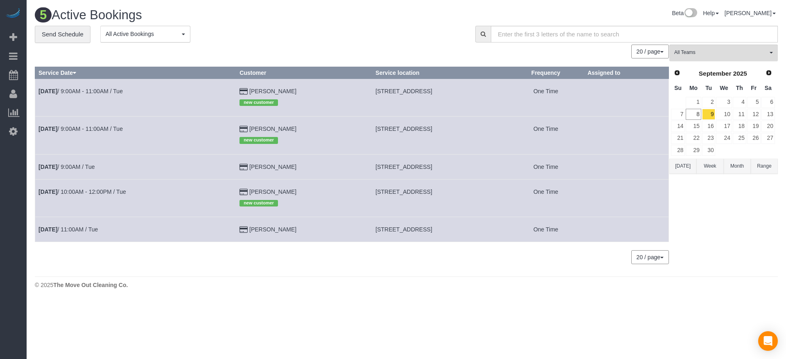
click at [691, 169] on button "[DATE]" at bounding box center [682, 166] width 27 height 15
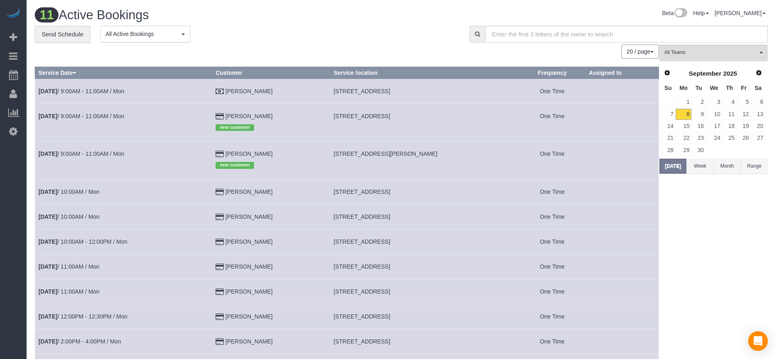
drag, startPoint x: 340, startPoint y: 153, endPoint x: 448, endPoint y: 152, distance: 107.6
click at [448, 152] on td "[STREET_ADDRESS][PERSON_NAME]" at bounding box center [424, 161] width 189 height 38
click at [702, 110] on link "9" at bounding box center [699, 114] width 14 height 11
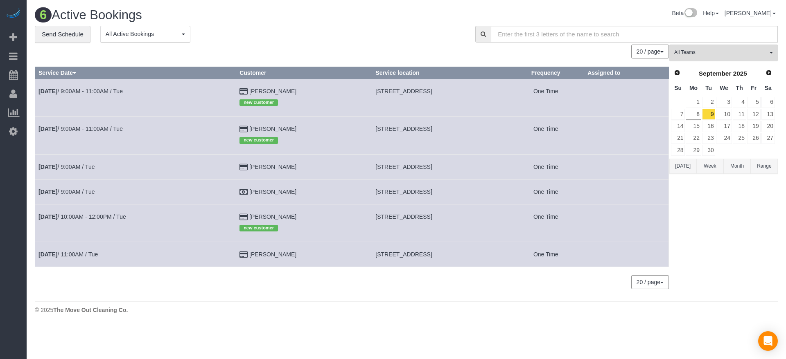
drag, startPoint x: 353, startPoint y: 192, endPoint x: 444, endPoint y: 197, distance: 91.4
click at [444, 197] on td "[STREET_ADDRESS]" at bounding box center [439, 191] width 135 height 25
click at [88, 191] on link "[DATE] 9:00AM / Tue" at bounding box center [66, 192] width 56 height 7
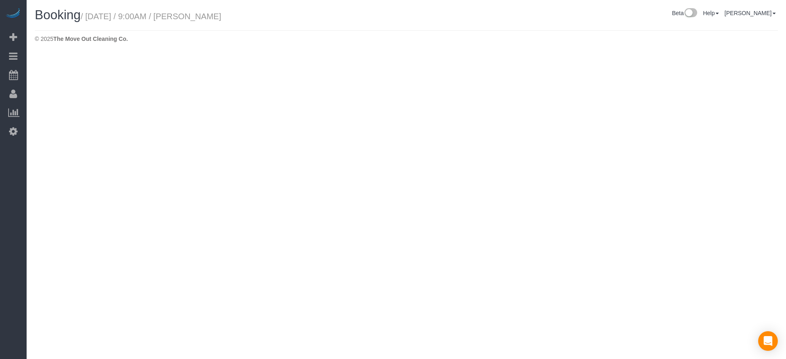
select select "[GEOGRAPHIC_DATA]"
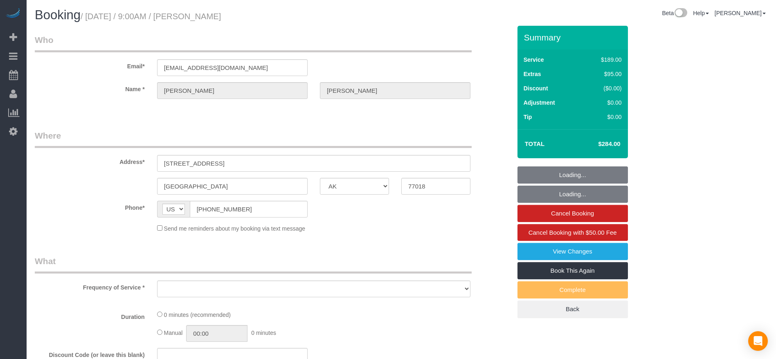
select select "object:12323"
select select "3"
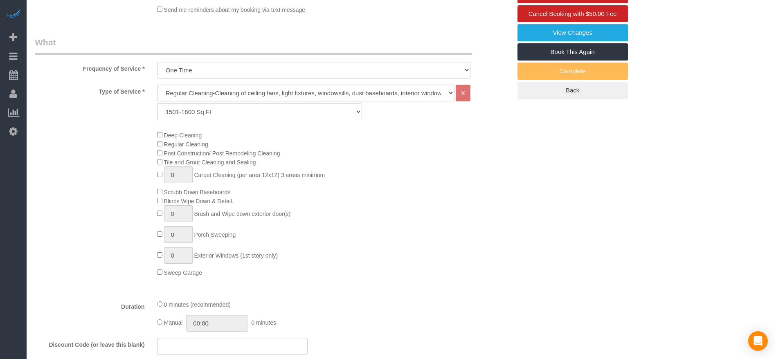
scroll to position [245, 0]
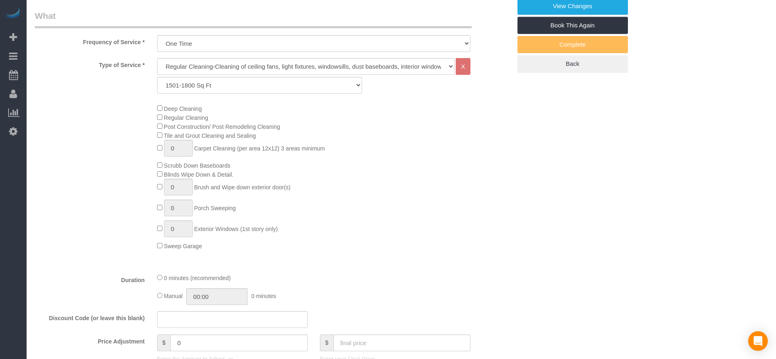
select select "object:12396"
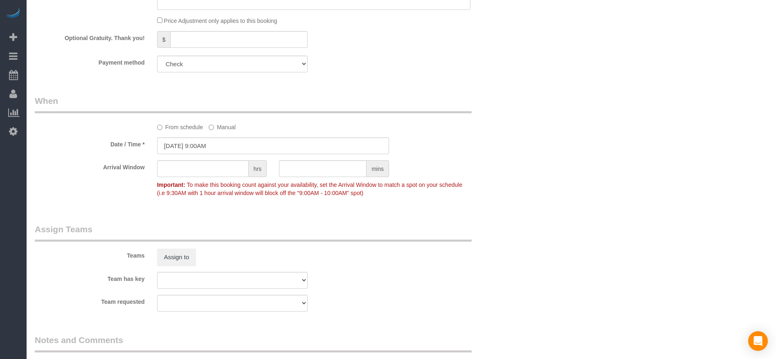
scroll to position [798, 0]
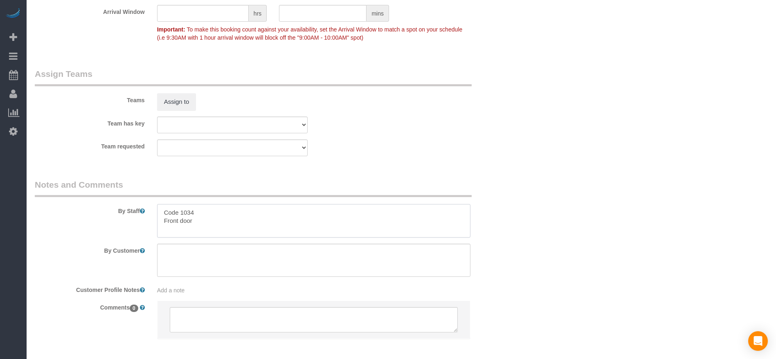
drag, startPoint x: 165, startPoint y: 210, endPoint x: 222, endPoint y: 225, distance: 58.6
click at [222, 225] on textarea at bounding box center [313, 221] width 313 height 34
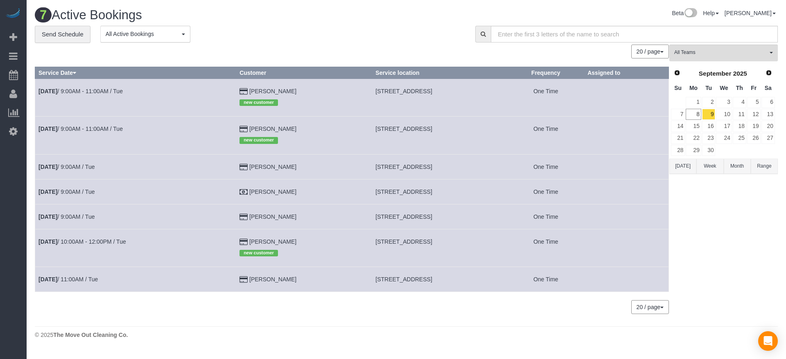
click at [684, 167] on button "[DATE]" at bounding box center [682, 166] width 27 height 15
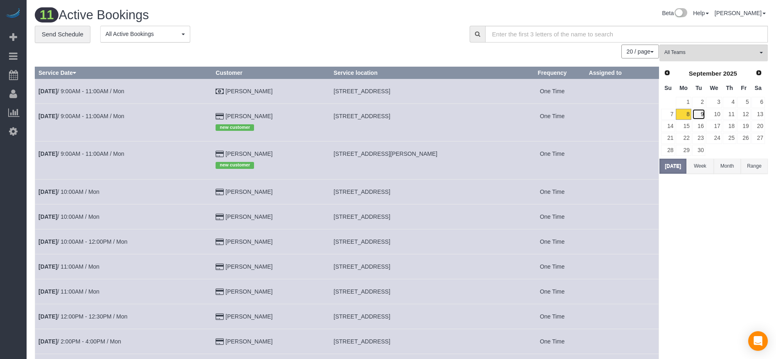
click at [699, 113] on link "9" at bounding box center [699, 114] width 14 height 11
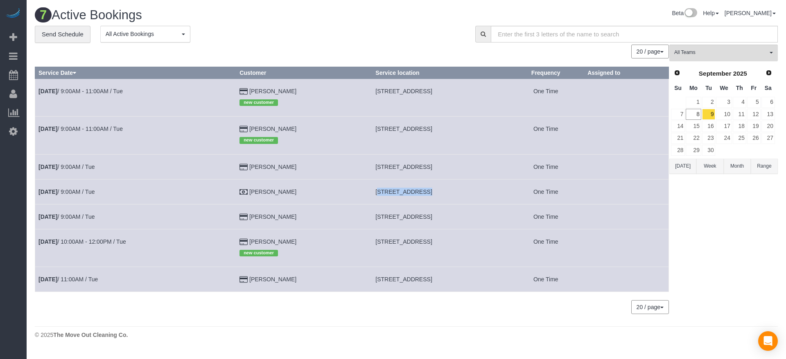
drag, startPoint x: 351, startPoint y: 191, endPoint x: 391, endPoint y: 192, distance: 40.5
click at [391, 192] on td "[STREET_ADDRESS]" at bounding box center [439, 191] width 135 height 25
click at [708, 115] on link "9" at bounding box center [709, 114] width 14 height 11
drag, startPoint x: 349, startPoint y: 216, endPoint x: 482, endPoint y: 224, distance: 133.2
click at [482, 224] on td "[STREET_ADDRESS]" at bounding box center [439, 216] width 135 height 25
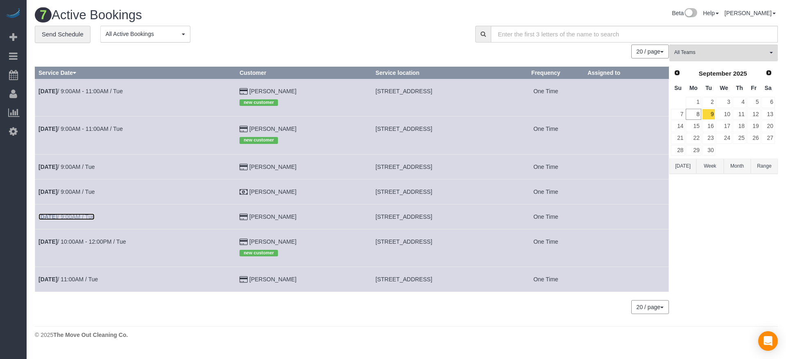
click at [69, 214] on link "[DATE] 9:00AM / Tue" at bounding box center [66, 217] width 56 height 7
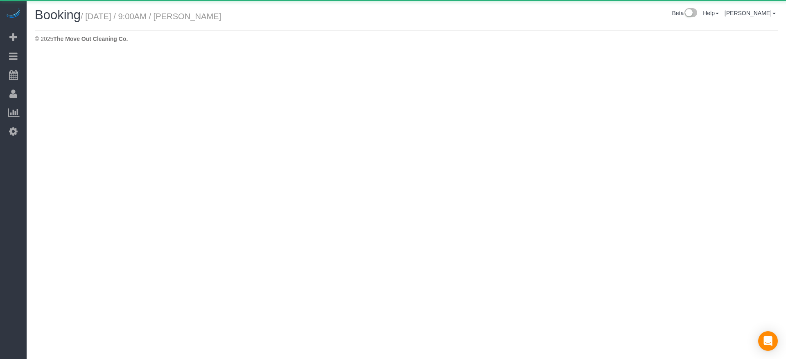
select select "[GEOGRAPHIC_DATA]"
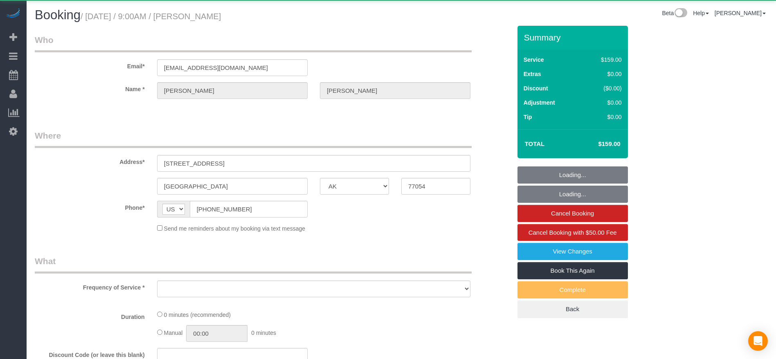
select select "object:13148"
select select "string:fspay-20069d2b-5928-441e-87cf-e15c9749fcab"
select select "3"
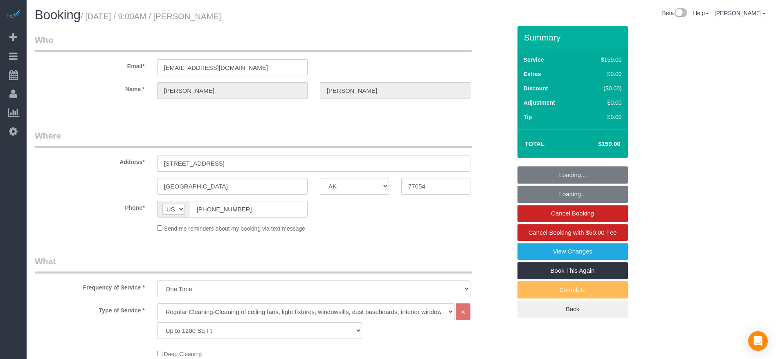
select select "object:13232"
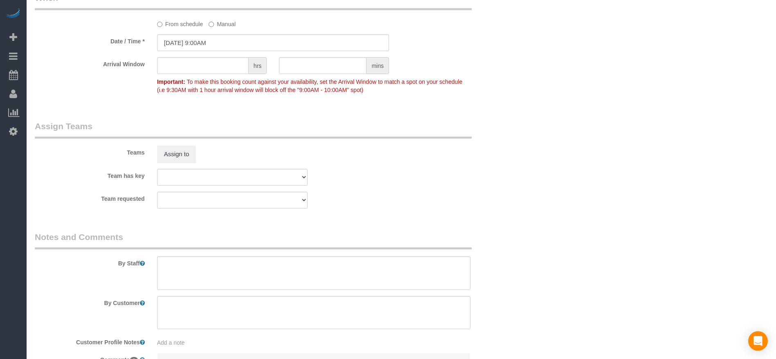
scroll to position [828, 0]
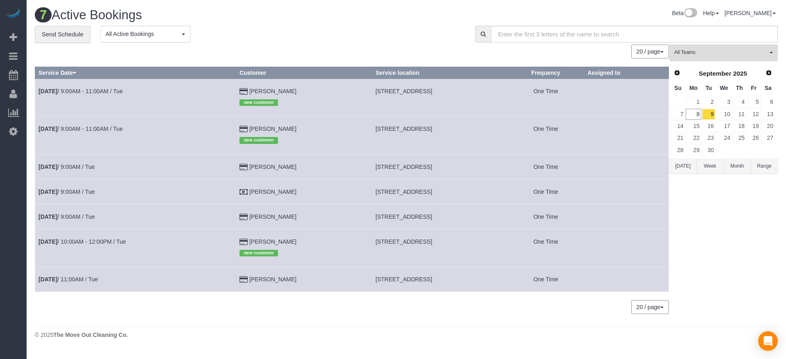
drag, startPoint x: 349, startPoint y: 220, endPoint x: 429, endPoint y: 218, distance: 79.4
click at [429, 218] on td "[STREET_ADDRESS]" at bounding box center [439, 216] width 135 height 25
click at [88, 212] on td "[DATE] 9:00AM / Tue" at bounding box center [135, 216] width 201 height 25
click at [95, 214] on link "[DATE] 9:00AM / Tue" at bounding box center [66, 217] width 56 height 7
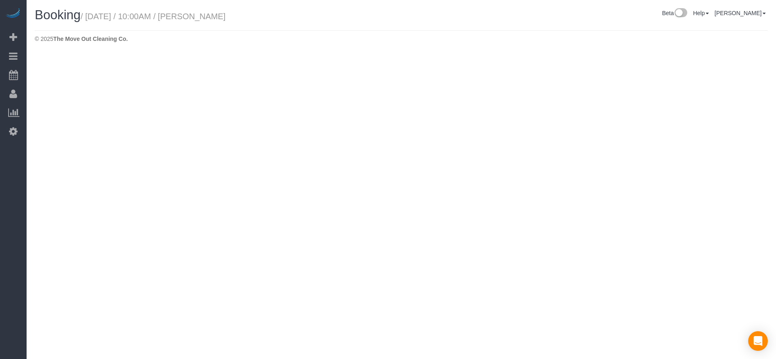
select select "[GEOGRAPHIC_DATA]"
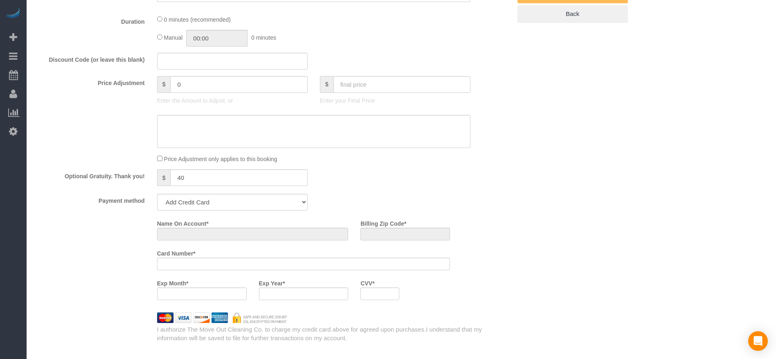
select select "object:13706"
select select "string:fspay-20069d2b-5928-441e-87cf-e15c9749fcab"
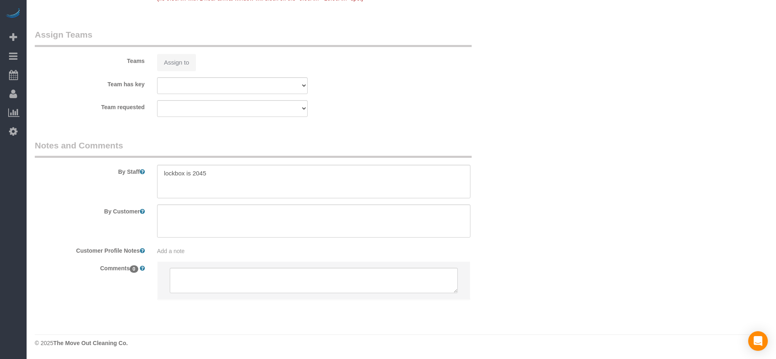
scroll to position [828, 0]
select select "3"
select select "object:13790"
drag, startPoint x: 162, startPoint y: 173, endPoint x: 199, endPoint y: 181, distance: 37.2
click at [238, 181] on textarea at bounding box center [313, 182] width 313 height 34
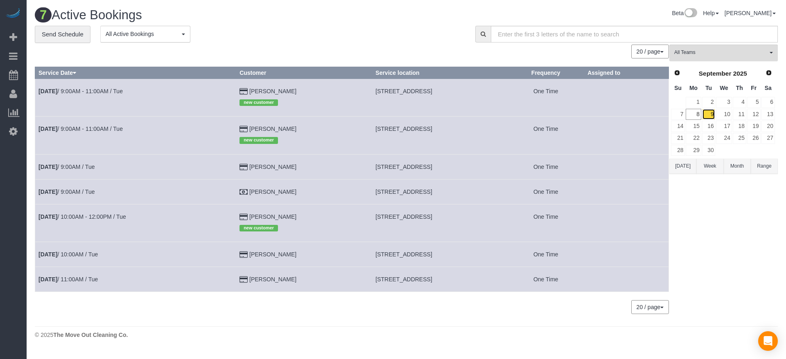
click at [709, 115] on link "9" at bounding box center [709, 114] width 14 height 11
